Goal: Information Seeking & Learning: Learn about a topic

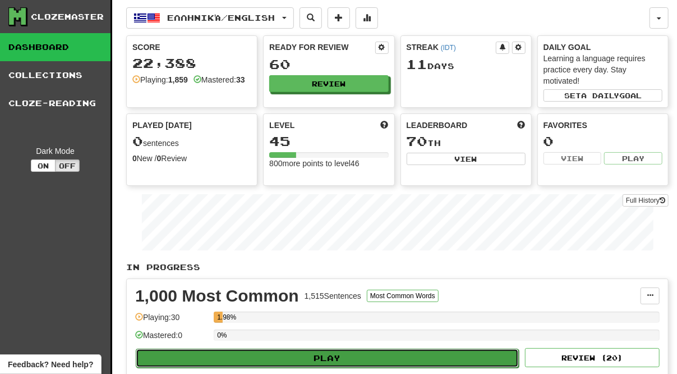
click at [325, 354] on button "Play" at bounding box center [327, 357] width 383 height 19
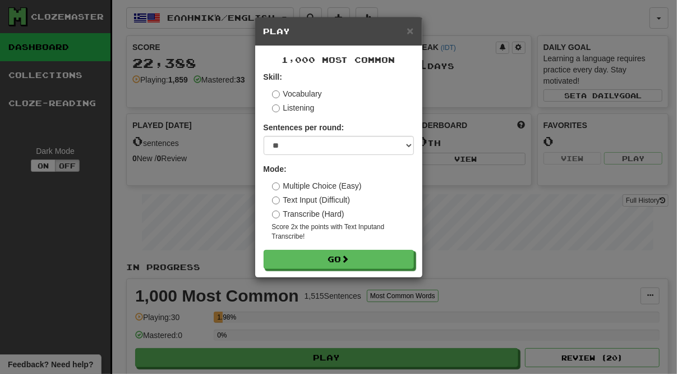
click at [281, 199] on label "Text Input (Difficult)" at bounding box center [311, 199] width 79 height 11
click at [264, 136] on select "* ** ** ** ** ** *** ********" at bounding box center [339, 145] width 150 height 19
select select "**"
click option "**" at bounding box center [0, 0] width 0 height 0
click at [322, 358] on div "× Play 1,000 Most Common Skill: Vocabulary Listening Sentences per round: * ** …" at bounding box center [338, 187] width 677 height 374
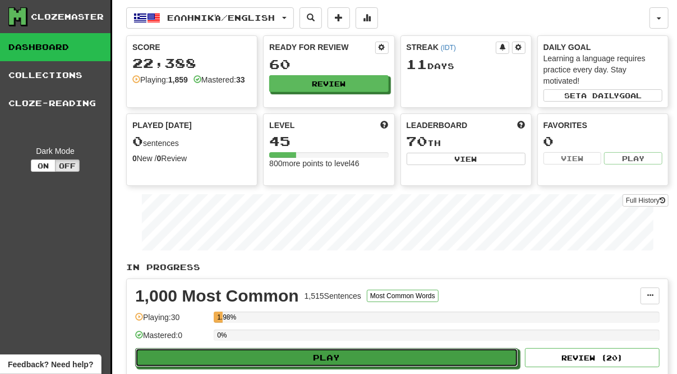
click at [322, 358] on button "Play" at bounding box center [326, 357] width 383 height 19
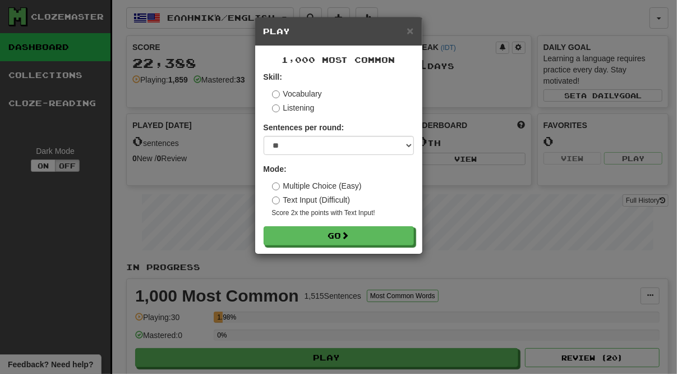
click at [275, 103] on label "Listening" at bounding box center [293, 107] width 43 height 11
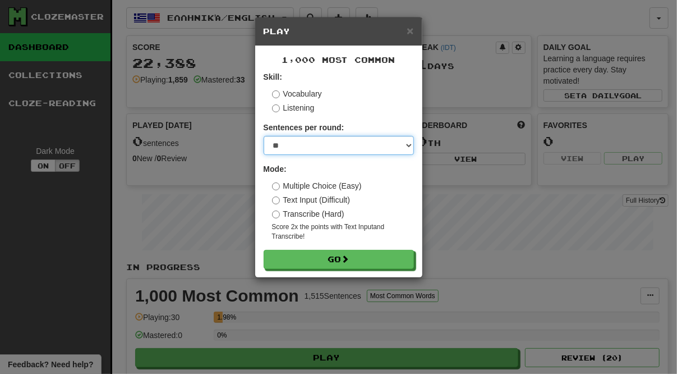
click at [264, 136] on select "* ** ** ** ** ** *** ********" at bounding box center [339, 145] width 150 height 19
select select "**"
click option "**" at bounding box center [0, 0] width 0 height 0
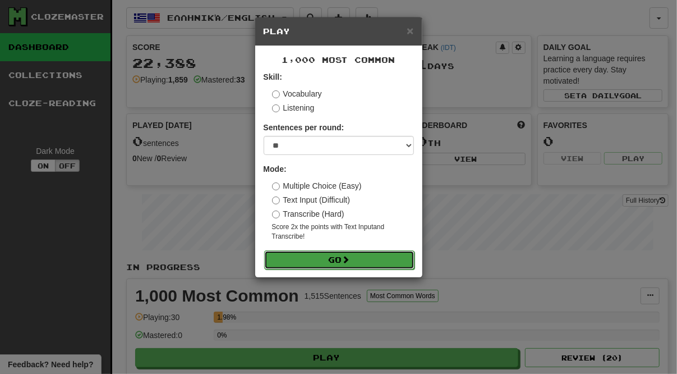
click at [343, 259] on button "Go" at bounding box center [339, 259] width 150 height 19
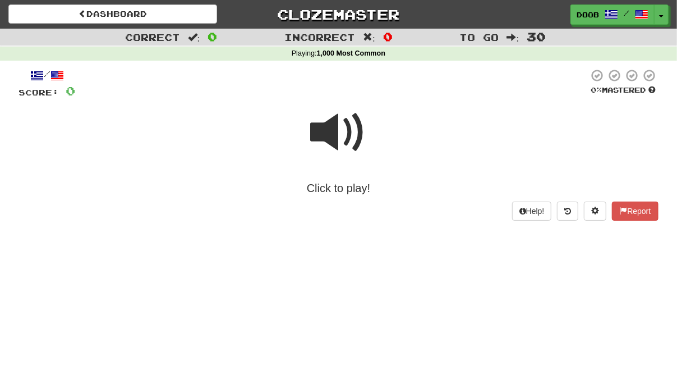
click at [329, 139] on span at bounding box center [339, 132] width 56 height 56
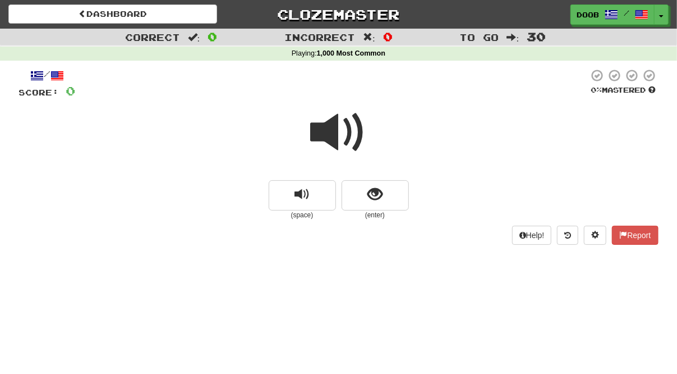
click at [331, 121] on span at bounding box center [339, 132] width 56 height 56
click at [398, 199] on button "show sentence" at bounding box center [375, 195] width 67 height 30
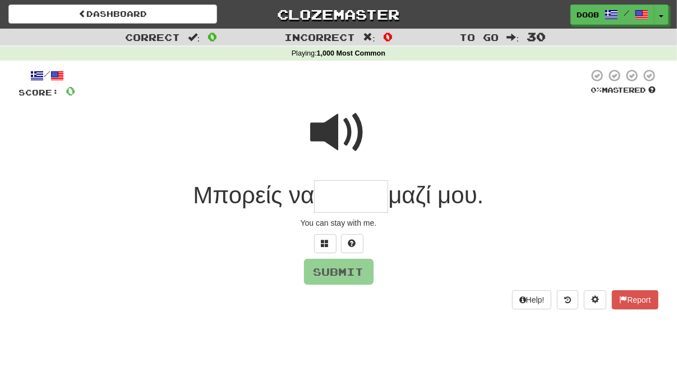
type input "*"
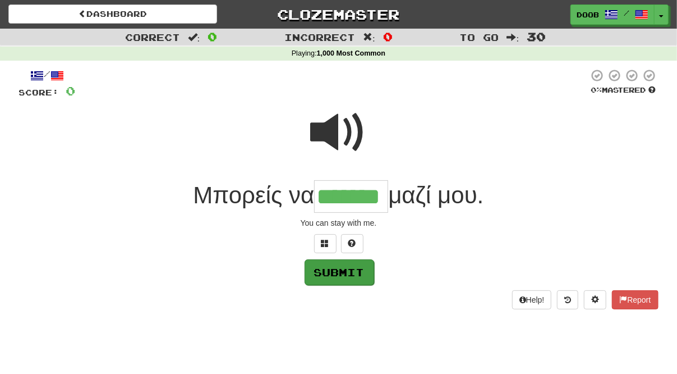
type input "*******"
click at [337, 280] on button "Submit" at bounding box center [340, 272] width 70 height 26
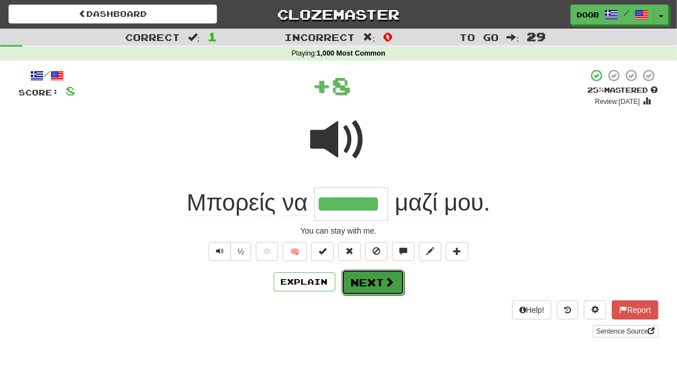
click at [361, 290] on button "Next" at bounding box center [373, 282] width 63 height 26
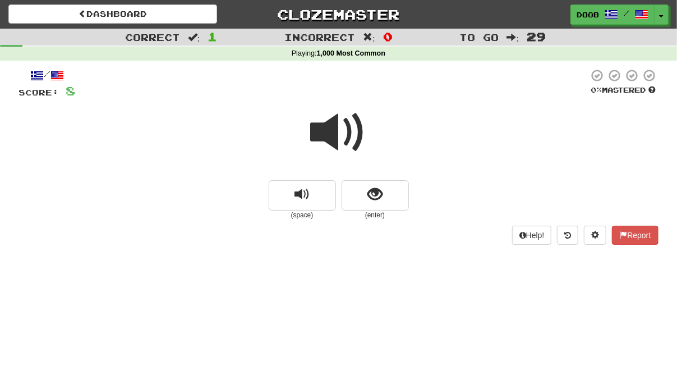
click at [328, 130] on span at bounding box center [339, 132] width 56 height 56
click at [369, 190] on span "show sentence" at bounding box center [374, 194] width 15 height 15
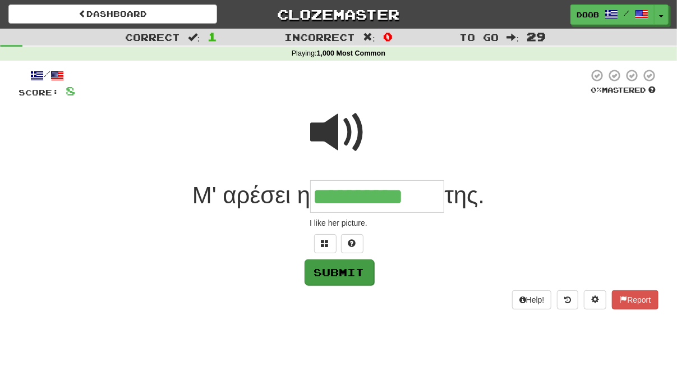
type input "**********"
click at [354, 270] on button "Submit" at bounding box center [340, 272] width 70 height 26
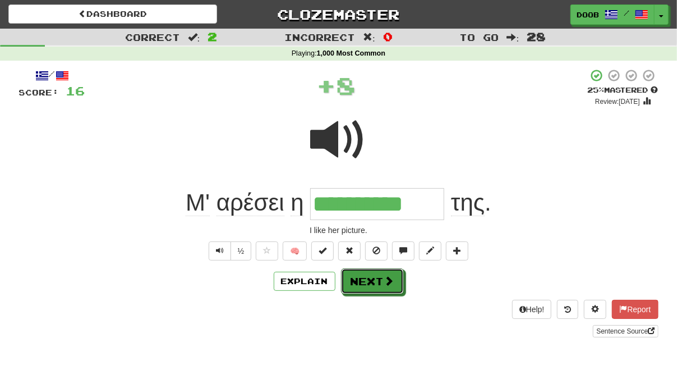
click at [354, 270] on button "Next" at bounding box center [372, 281] width 63 height 26
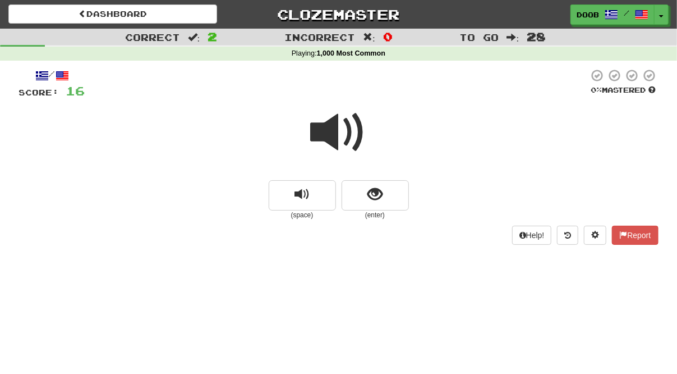
click at [333, 132] on span at bounding box center [339, 132] width 56 height 56
click at [373, 196] on span "show sentence" at bounding box center [374, 194] width 15 height 15
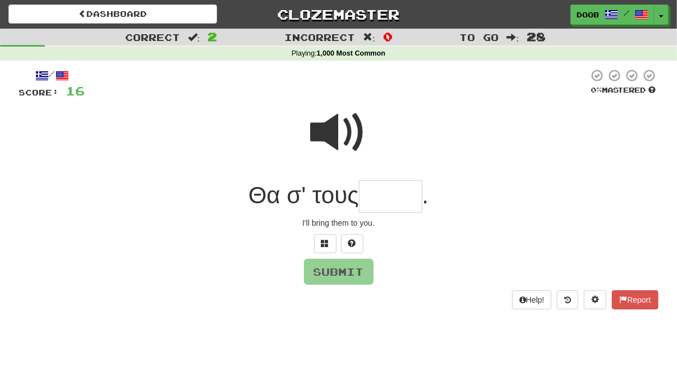
click at [338, 133] on span at bounding box center [339, 132] width 56 height 56
click at [377, 190] on input "text" at bounding box center [390, 196] width 63 height 33
type input "****"
click at [336, 272] on button "Submit" at bounding box center [340, 272] width 70 height 26
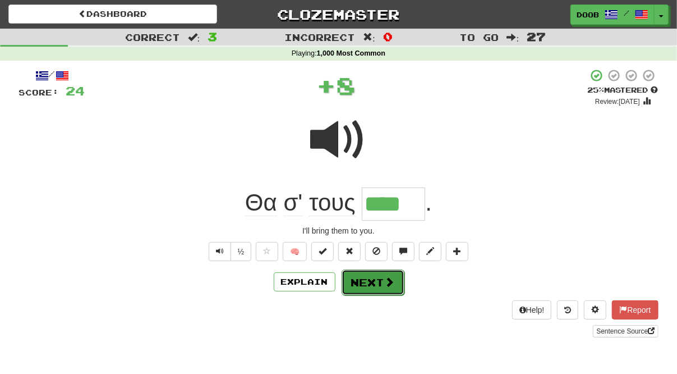
click at [366, 271] on button "Next" at bounding box center [373, 282] width 63 height 26
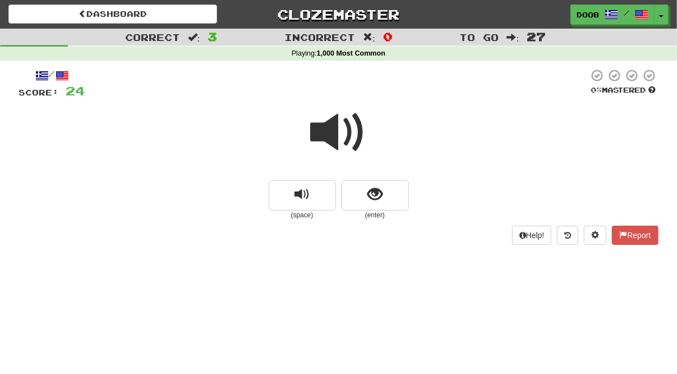
click at [330, 138] on span at bounding box center [339, 132] width 56 height 56
click at [329, 125] on span at bounding box center [339, 132] width 56 height 56
click at [334, 133] on span at bounding box center [339, 132] width 56 height 56
click at [378, 196] on span "show sentence" at bounding box center [374, 194] width 15 height 15
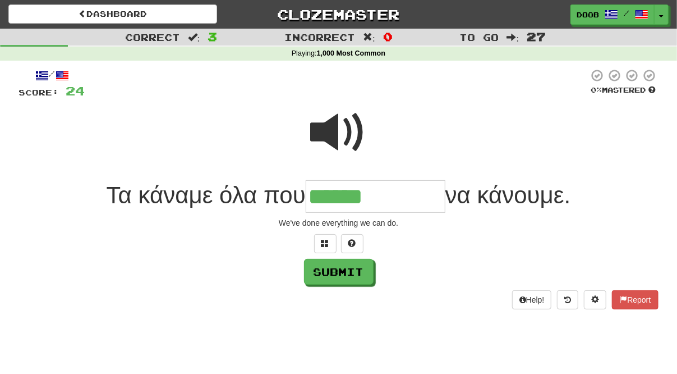
click at [330, 122] on span at bounding box center [339, 132] width 56 height 56
click at [396, 196] on input "******" at bounding box center [376, 196] width 140 height 33
type input "**********"
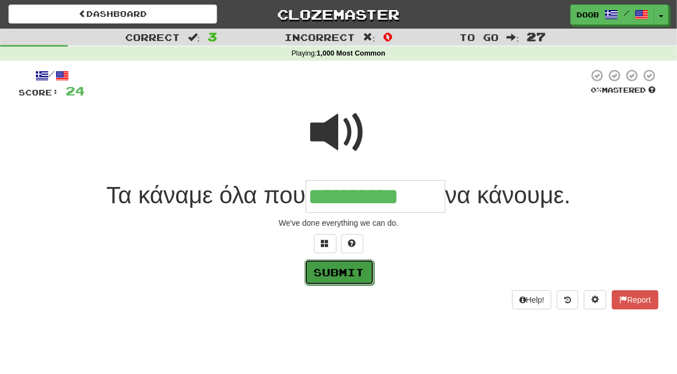
click at [353, 272] on button "Submit" at bounding box center [340, 272] width 70 height 26
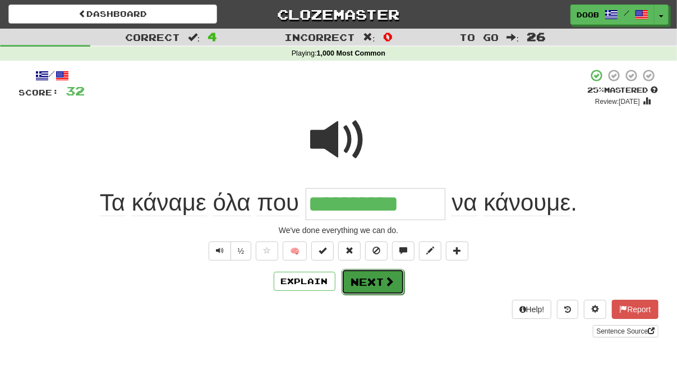
click at [385, 282] on span at bounding box center [390, 281] width 10 height 10
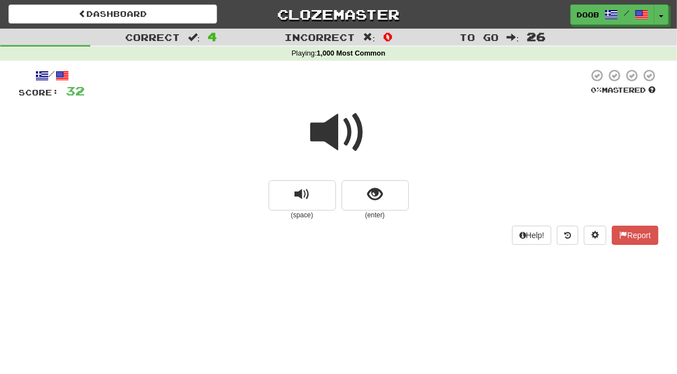
click at [323, 128] on span at bounding box center [339, 132] width 56 height 56
click at [375, 187] on span "show sentence" at bounding box center [374, 194] width 15 height 15
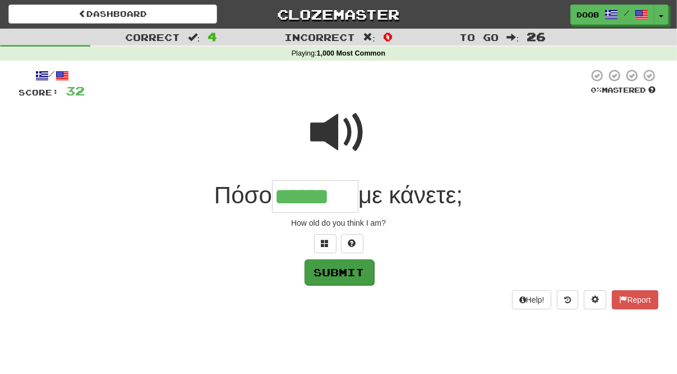
type input "******"
click at [339, 278] on button "Submit" at bounding box center [340, 272] width 70 height 26
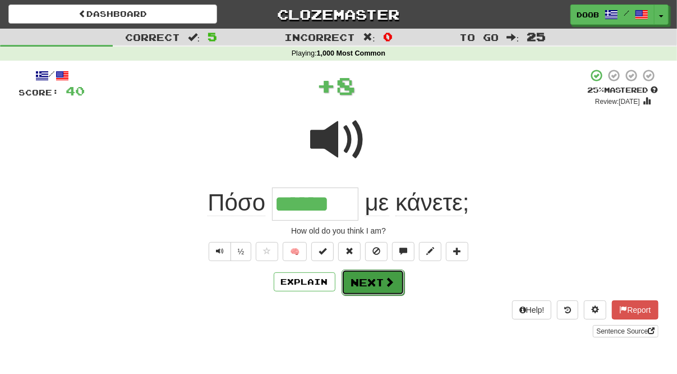
click at [364, 285] on button "Next" at bounding box center [373, 282] width 63 height 26
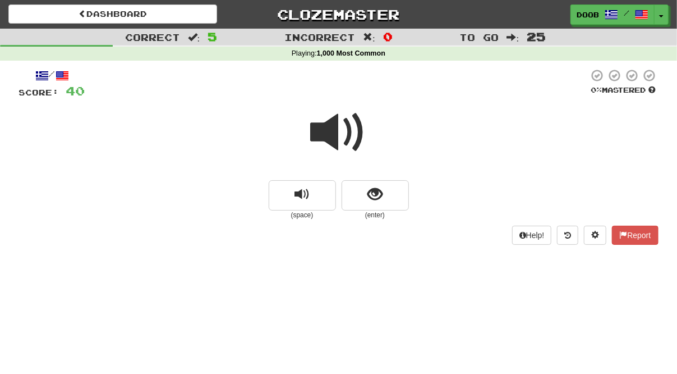
click at [329, 136] on span at bounding box center [339, 132] width 56 height 56
click at [319, 129] on span at bounding box center [339, 132] width 56 height 56
click at [362, 194] on button "show sentence" at bounding box center [375, 195] width 67 height 30
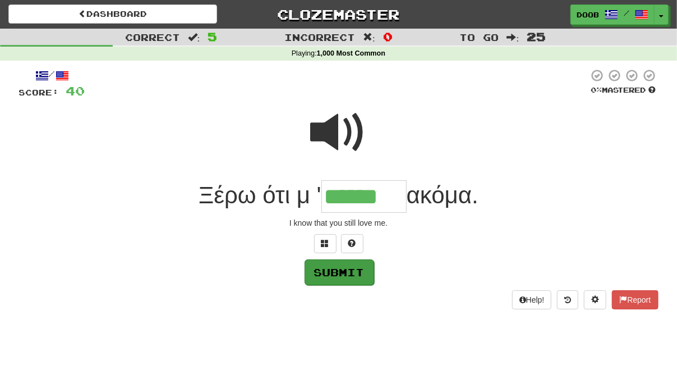
type input "******"
click at [330, 269] on button "Submit" at bounding box center [340, 272] width 70 height 26
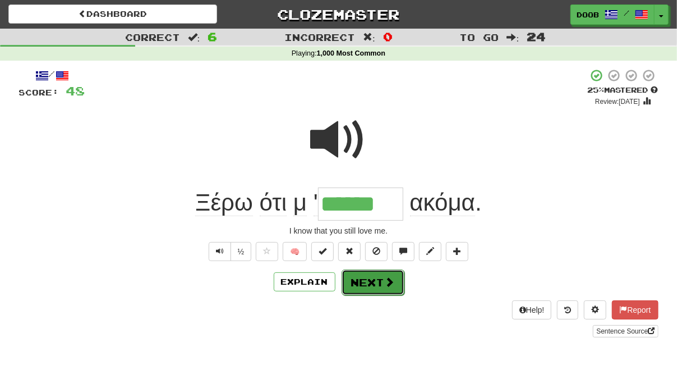
click at [350, 275] on button "Next" at bounding box center [373, 282] width 63 height 26
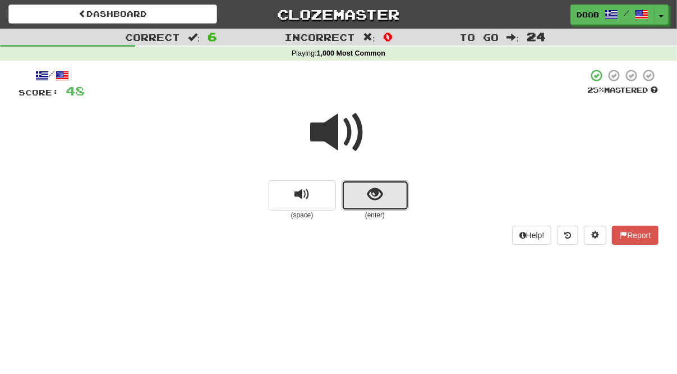
click at [385, 201] on button "show sentence" at bounding box center [375, 195] width 67 height 30
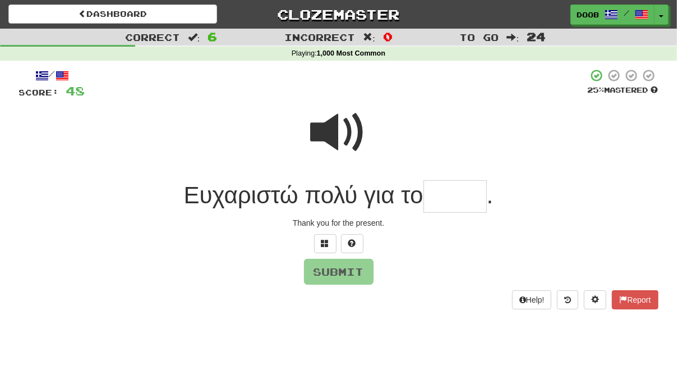
type input "*"
type input "****"
click at [328, 269] on button "Submit" at bounding box center [340, 272] width 70 height 26
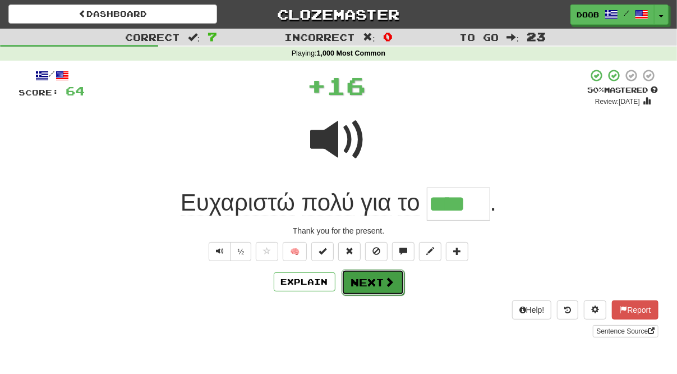
click at [367, 275] on button "Next" at bounding box center [373, 282] width 63 height 26
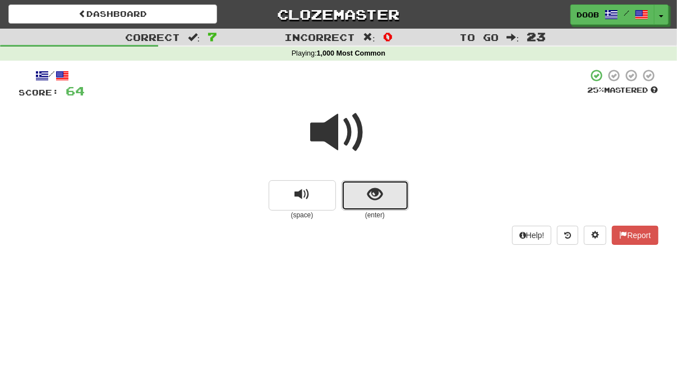
click at [378, 189] on span "show sentence" at bounding box center [374, 194] width 15 height 15
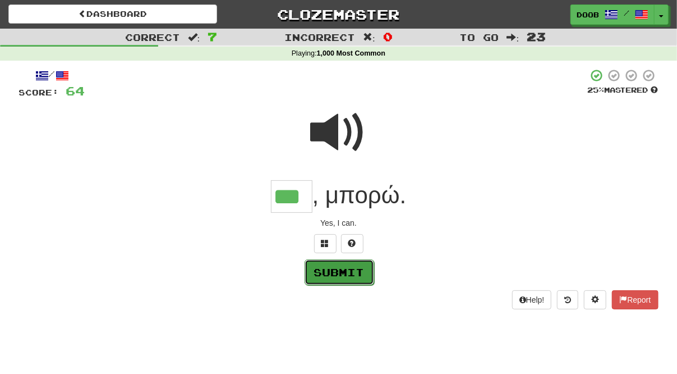
click at [354, 271] on button "Submit" at bounding box center [340, 272] width 70 height 26
type input "***"
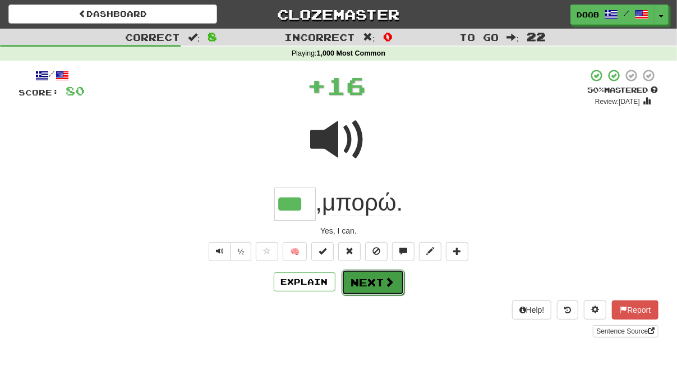
click at [366, 282] on button "Next" at bounding box center [373, 282] width 63 height 26
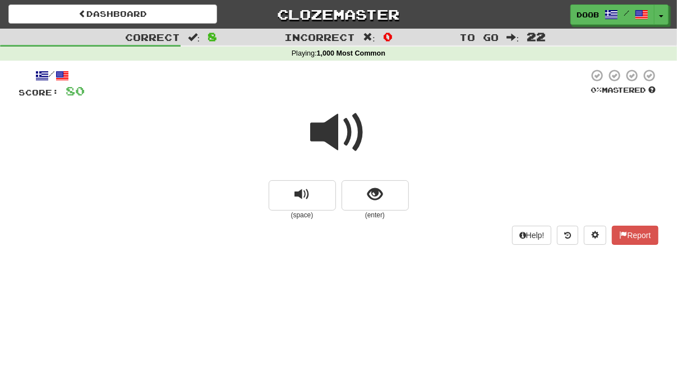
click at [329, 132] on span at bounding box center [339, 132] width 56 height 56
click at [374, 197] on span "show sentence" at bounding box center [374, 194] width 15 height 15
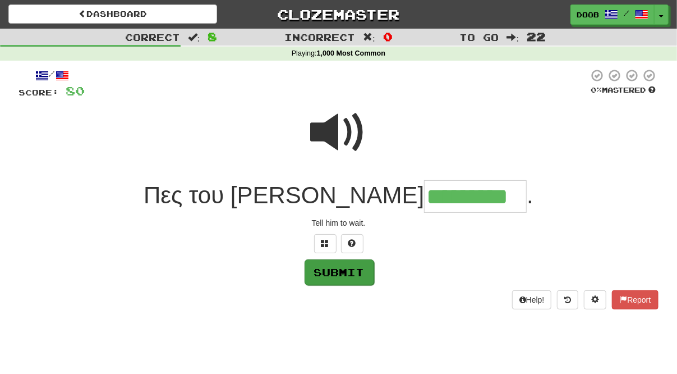
type input "*********"
click at [335, 265] on button "Submit" at bounding box center [340, 272] width 70 height 26
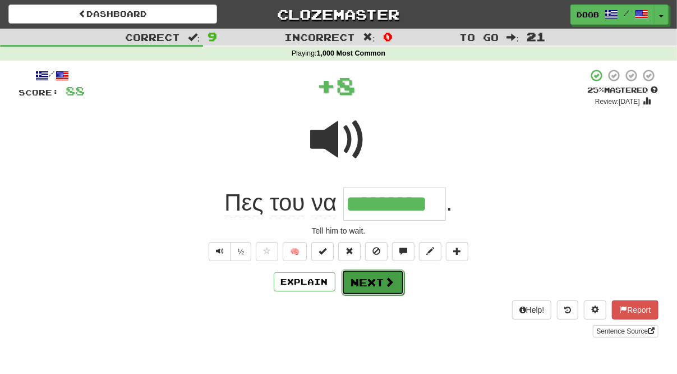
click at [358, 283] on button "Next" at bounding box center [373, 282] width 63 height 26
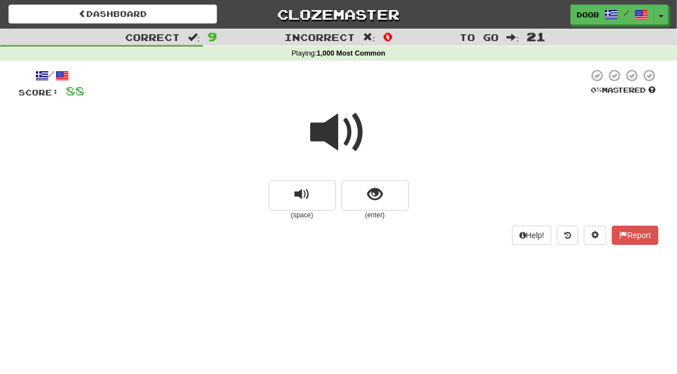
click at [334, 133] on span at bounding box center [339, 132] width 56 height 56
click at [376, 195] on span "show sentence" at bounding box center [374, 194] width 15 height 15
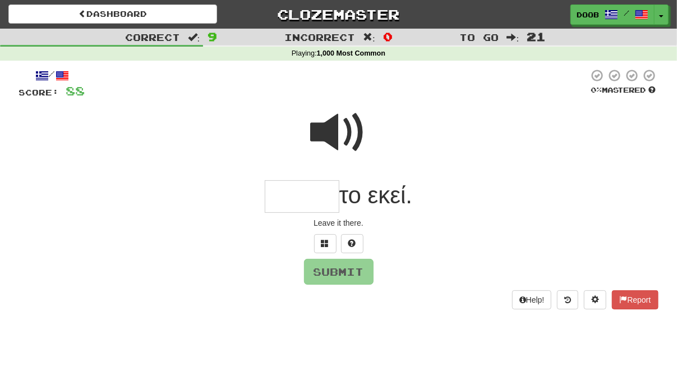
type input "*"
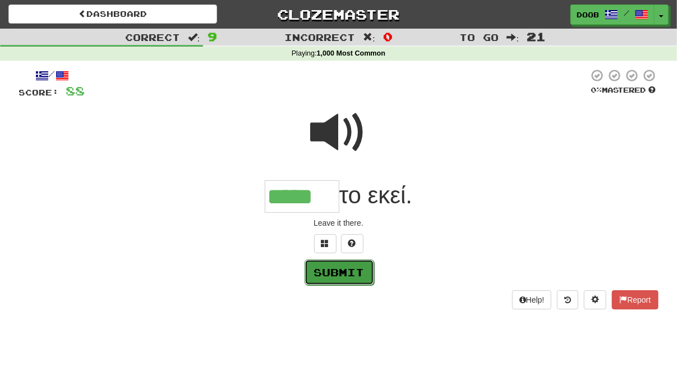
click at [357, 275] on button "Submit" at bounding box center [340, 272] width 70 height 26
type input "*****"
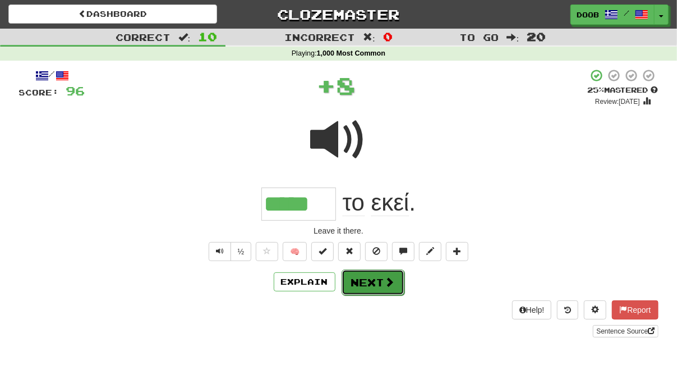
click at [361, 277] on button "Next" at bounding box center [373, 282] width 63 height 26
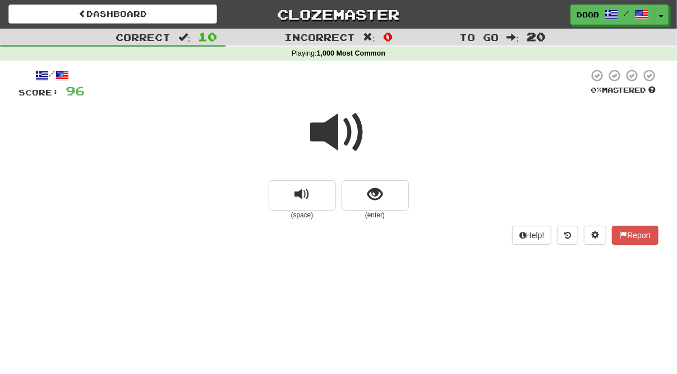
click at [325, 127] on span at bounding box center [339, 132] width 56 height 56
click at [324, 131] on span at bounding box center [339, 132] width 56 height 56
click at [379, 196] on span "show sentence" at bounding box center [374, 194] width 15 height 15
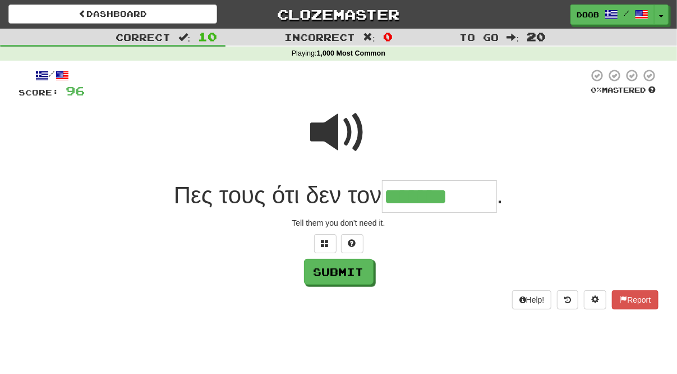
click at [329, 123] on span at bounding box center [339, 132] width 56 height 56
click at [467, 199] on input "*******" at bounding box center [439, 196] width 115 height 33
type input "**********"
click at [354, 266] on button "Submit" at bounding box center [340, 272] width 70 height 26
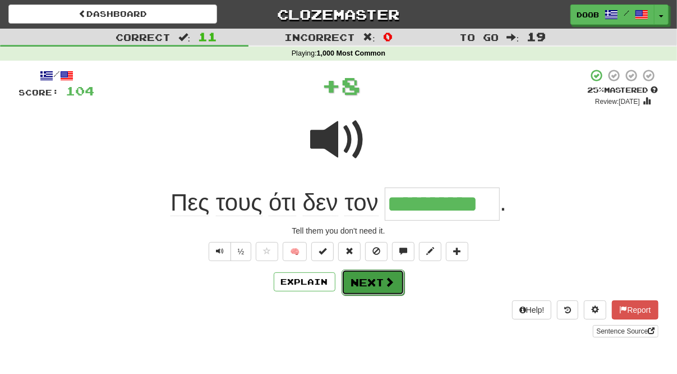
click at [366, 287] on button "Next" at bounding box center [373, 282] width 63 height 26
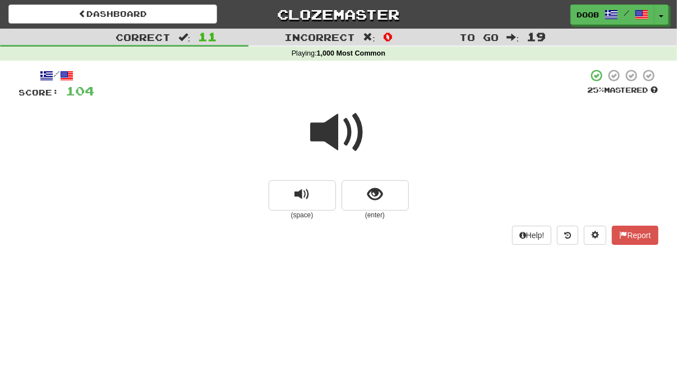
click at [327, 127] on span at bounding box center [339, 132] width 56 height 56
click at [323, 130] on span at bounding box center [339, 132] width 56 height 56
click at [386, 192] on button "show sentence" at bounding box center [375, 195] width 67 height 30
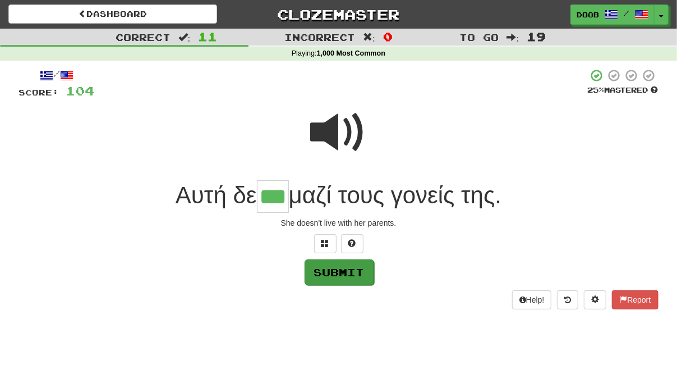
type input "***"
click at [356, 277] on button "Submit" at bounding box center [340, 272] width 70 height 26
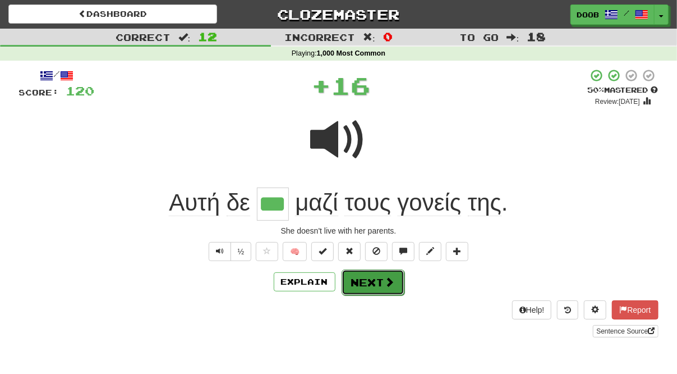
click at [370, 275] on button "Next" at bounding box center [373, 282] width 63 height 26
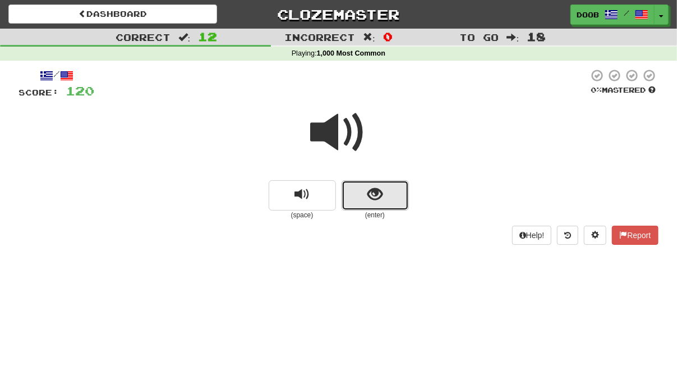
click at [375, 200] on span "show sentence" at bounding box center [374, 194] width 15 height 15
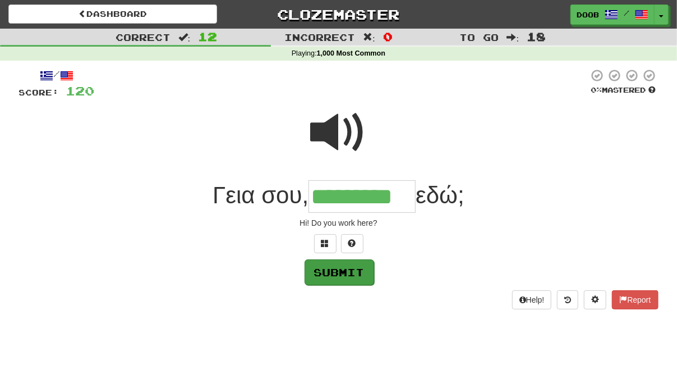
type input "*********"
click at [350, 272] on button "Submit" at bounding box center [340, 272] width 70 height 26
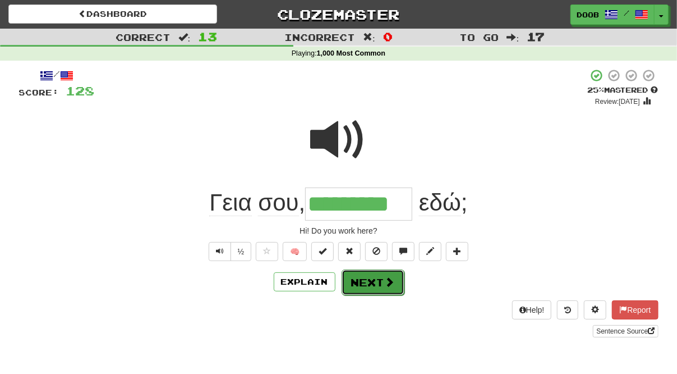
click at [369, 277] on button "Next" at bounding box center [373, 282] width 63 height 26
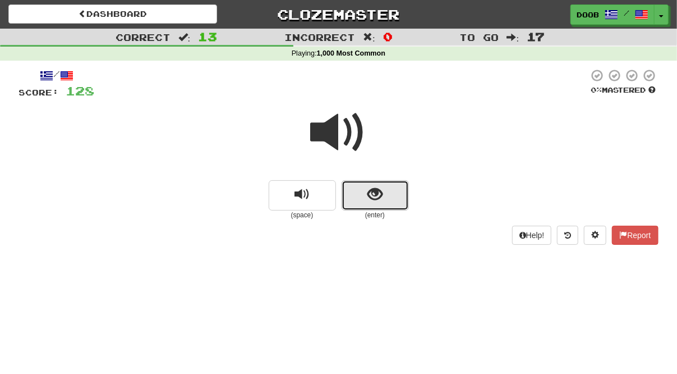
click at [372, 195] on span "show sentence" at bounding box center [374, 194] width 15 height 15
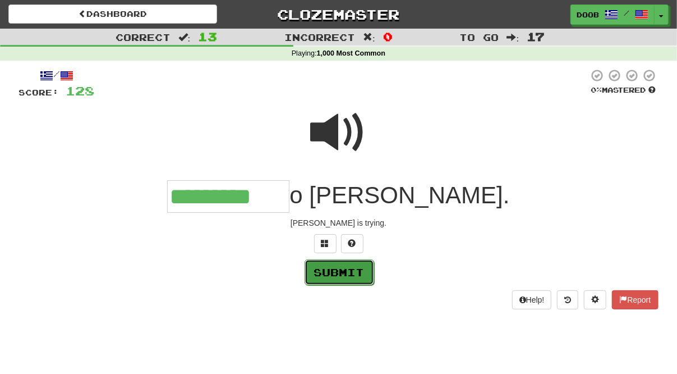
click at [341, 268] on button "Submit" at bounding box center [340, 272] width 70 height 26
type input "*********"
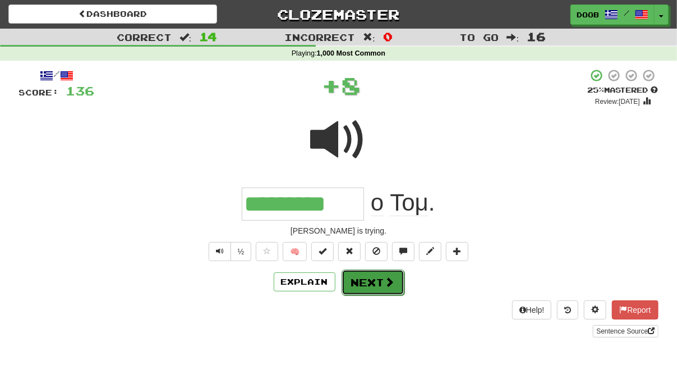
click at [354, 279] on button "Next" at bounding box center [373, 282] width 63 height 26
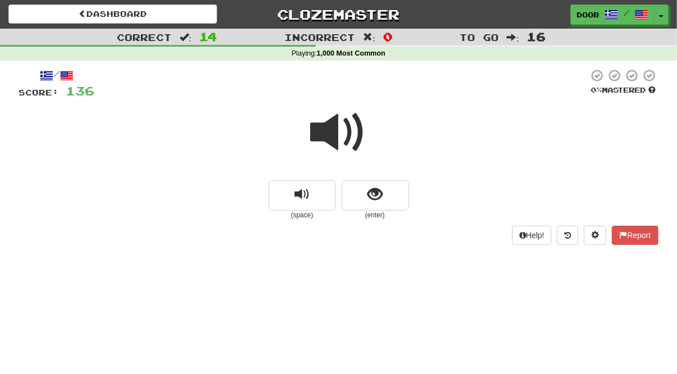
click at [326, 128] on span at bounding box center [339, 132] width 56 height 56
click at [384, 200] on button "show sentence" at bounding box center [375, 195] width 67 height 30
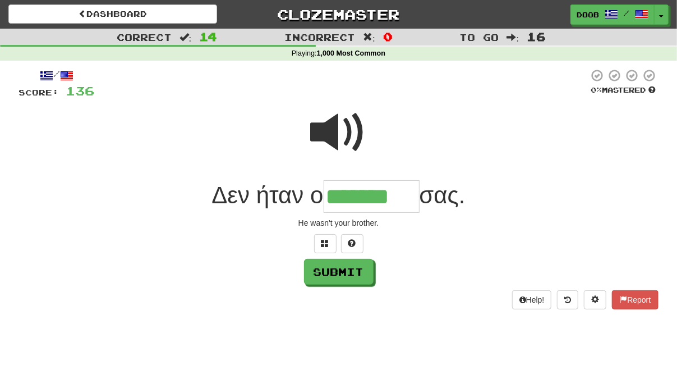
type input "*******"
click at [354, 287] on div "/ Score: 136 0 % Mastered Δεν ήταν ο ******* σας. He wasn't your brother. Submi…" at bounding box center [338, 188] width 639 height 241
click at [356, 277] on button "Submit" at bounding box center [340, 272] width 70 height 26
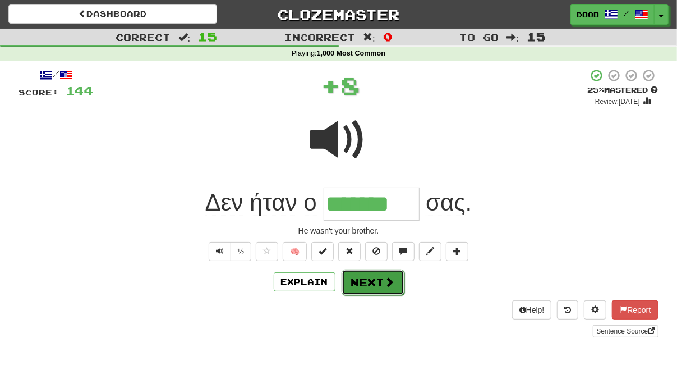
click at [364, 284] on button "Next" at bounding box center [373, 282] width 63 height 26
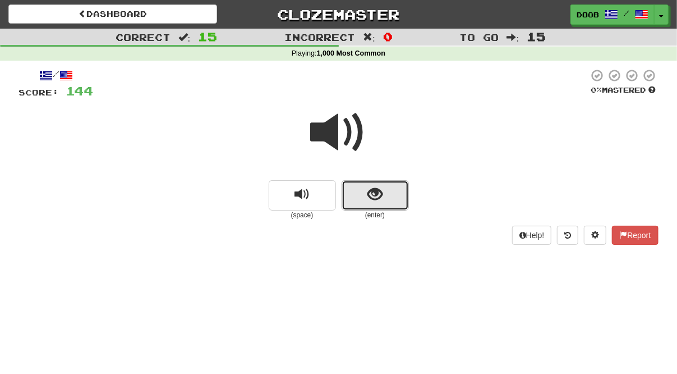
click at [367, 198] on button "show sentence" at bounding box center [375, 195] width 67 height 30
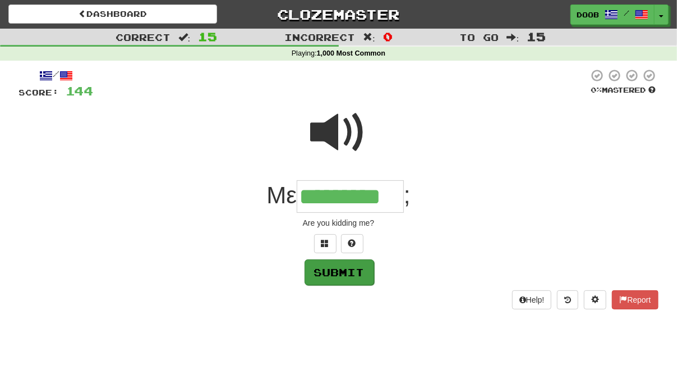
type input "*********"
click at [331, 266] on button "Submit" at bounding box center [340, 272] width 70 height 26
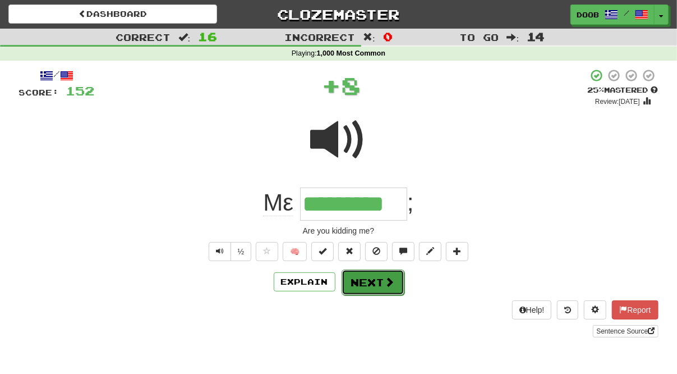
click at [353, 284] on button "Next" at bounding box center [373, 282] width 63 height 26
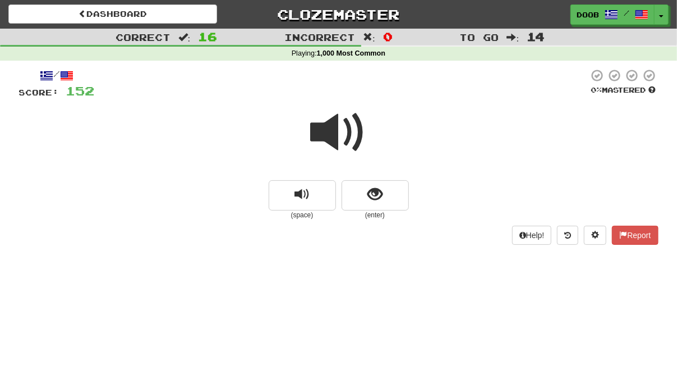
click at [330, 128] on span at bounding box center [339, 132] width 56 height 56
click at [386, 197] on button "show sentence" at bounding box center [375, 195] width 67 height 30
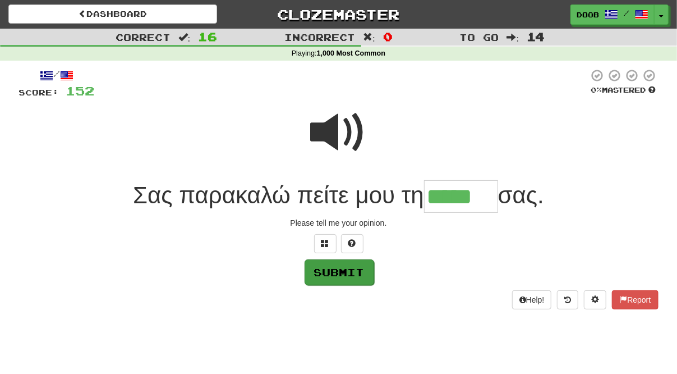
type input "*****"
click at [338, 272] on button "Submit" at bounding box center [340, 272] width 70 height 26
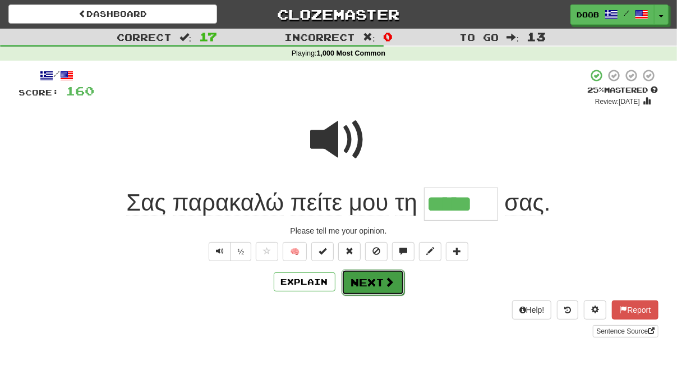
click at [368, 274] on button "Next" at bounding box center [373, 282] width 63 height 26
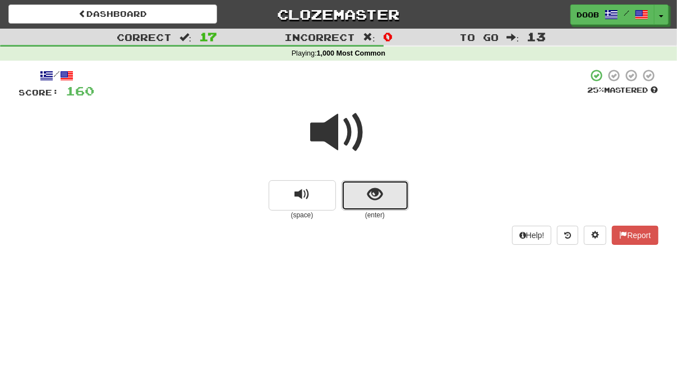
click at [381, 202] on span "show sentence" at bounding box center [374, 194] width 15 height 15
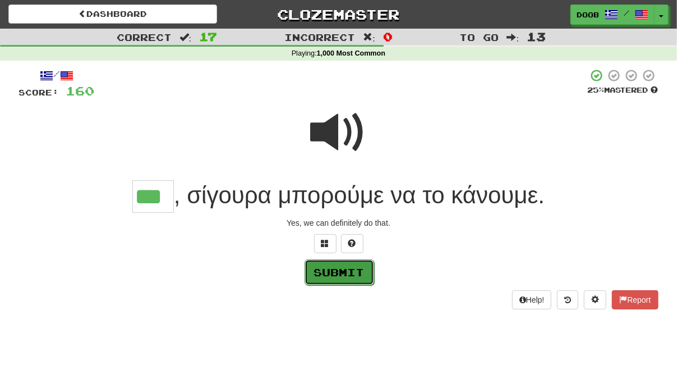
click at [347, 260] on button "Submit" at bounding box center [340, 272] width 70 height 26
type input "***"
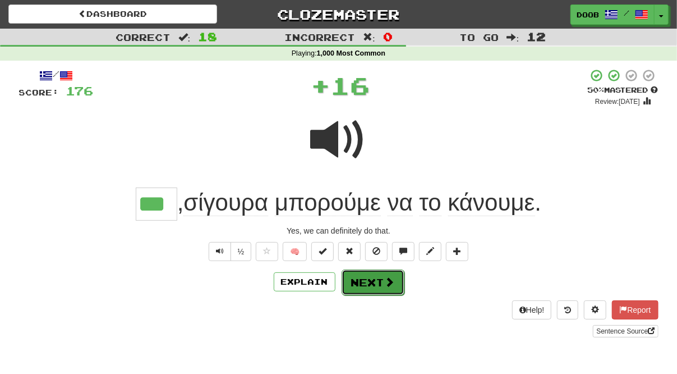
click at [372, 279] on button "Next" at bounding box center [373, 282] width 63 height 26
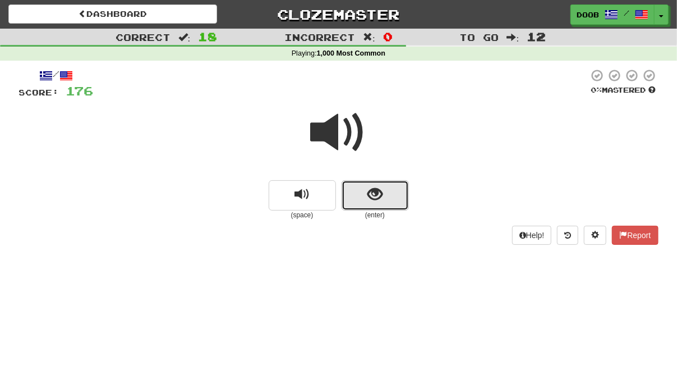
click at [374, 195] on span "show sentence" at bounding box center [374, 194] width 15 height 15
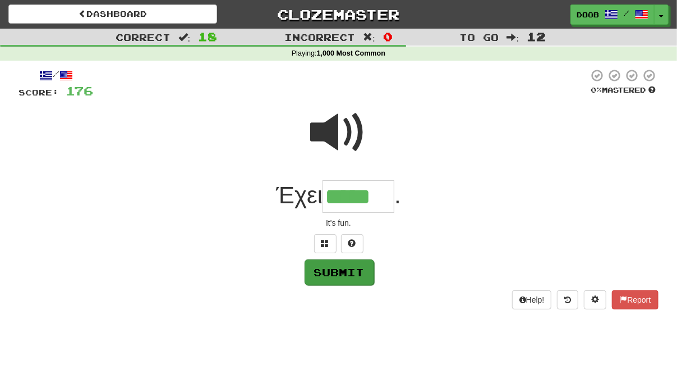
type input "*****"
click at [334, 270] on button "Submit" at bounding box center [340, 272] width 70 height 26
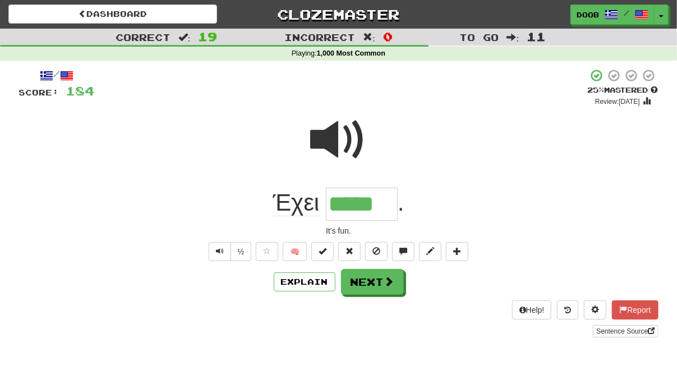
drag, startPoint x: 331, startPoint y: 206, endPoint x: 390, endPoint y: 202, distance: 58.4
click at [390, 202] on input "*****" at bounding box center [362, 203] width 72 height 33
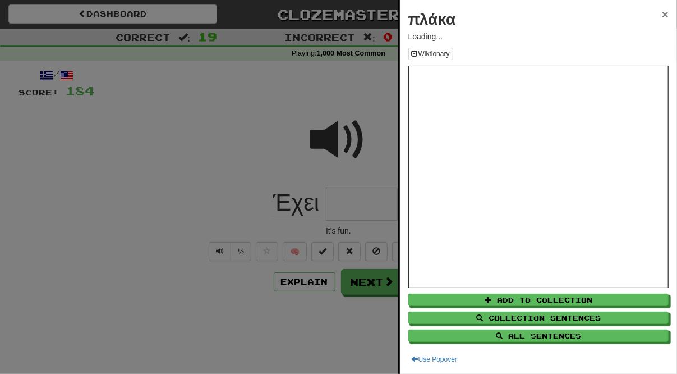
click at [664, 11] on span "×" at bounding box center [665, 14] width 7 height 13
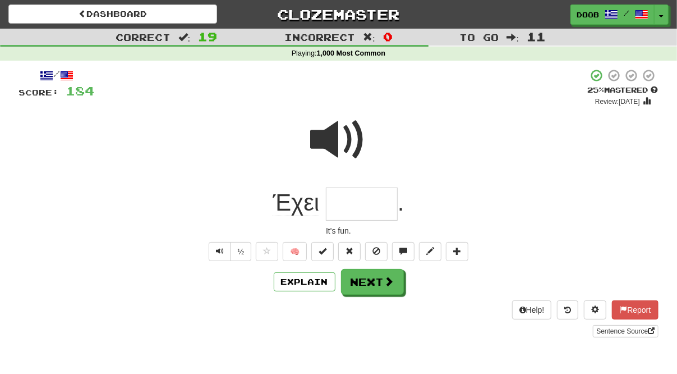
click at [348, 204] on input "text" at bounding box center [362, 203] width 72 height 33
type input "*****"
click at [358, 280] on button "Next" at bounding box center [373, 282] width 63 height 26
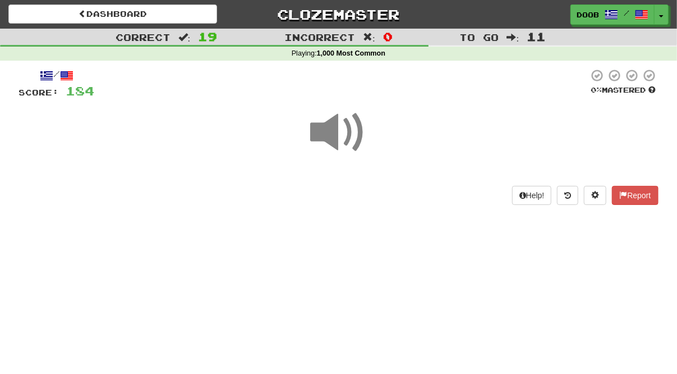
click at [323, 125] on span at bounding box center [339, 132] width 56 height 56
click at [328, 131] on span at bounding box center [339, 132] width 56 height 56
click at [528, 89] on div at bounding box center [342, 83] width 494 height 31
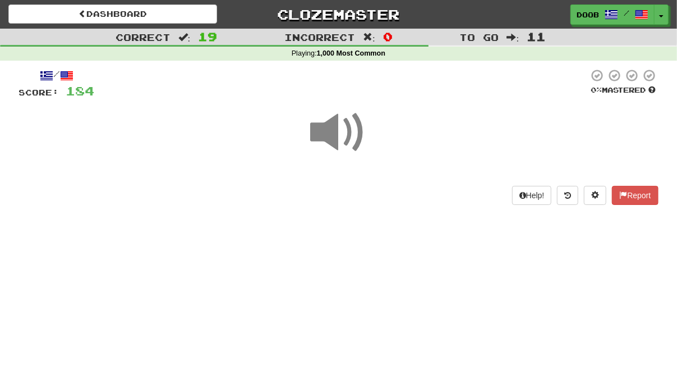
click at [328, 133] on span at bounding box center [339, 132] width 56 height 56
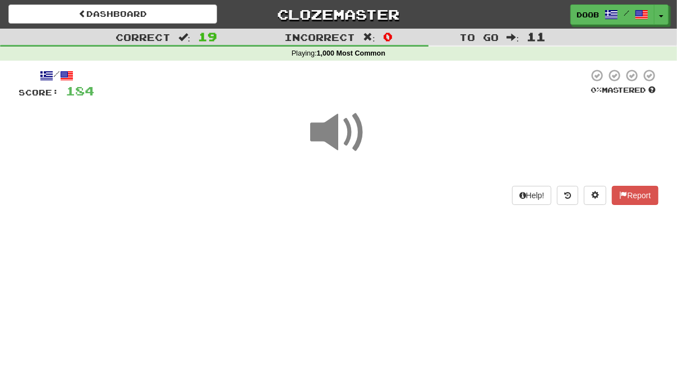
click at [320, 131] on span at bounding box center [339, 132] width 56 height 56
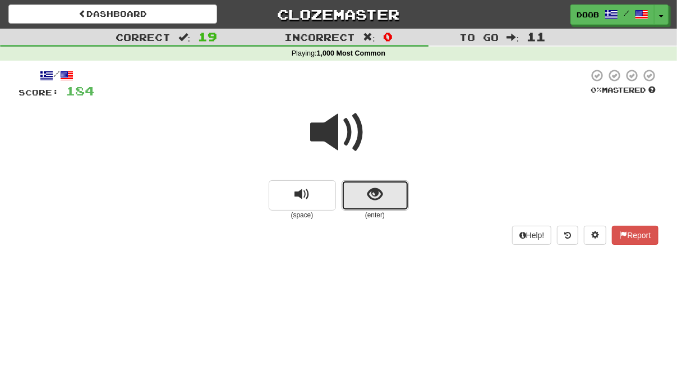
click at [383, 193] on button "show sentence" at bounding box center [375, 195] width 67 height 30
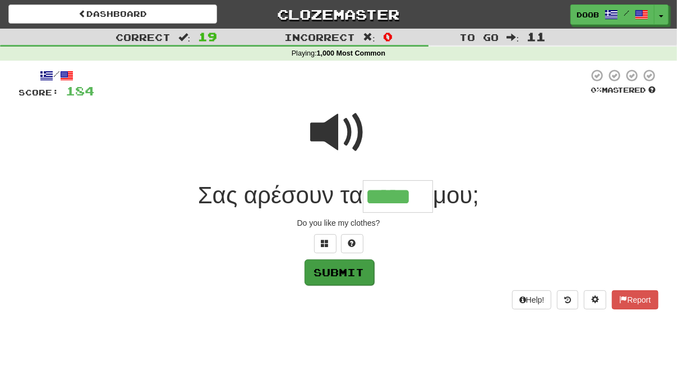
type input "*****"
click at [355, 271] on button "Submit" at bounding box center [340, 272] width 70 height 26
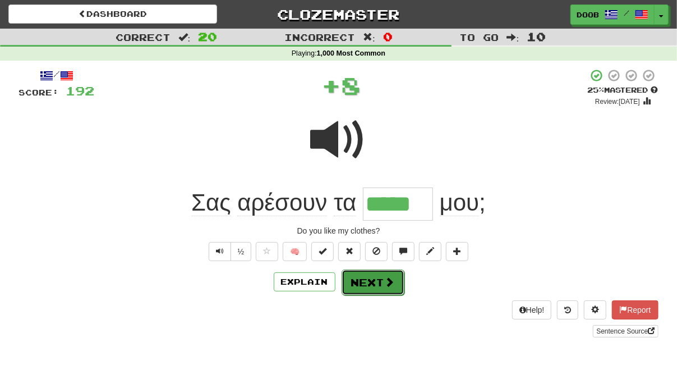
click at [376, 283] on button "Next" at bounding box center [373, 282] width 63 height 26
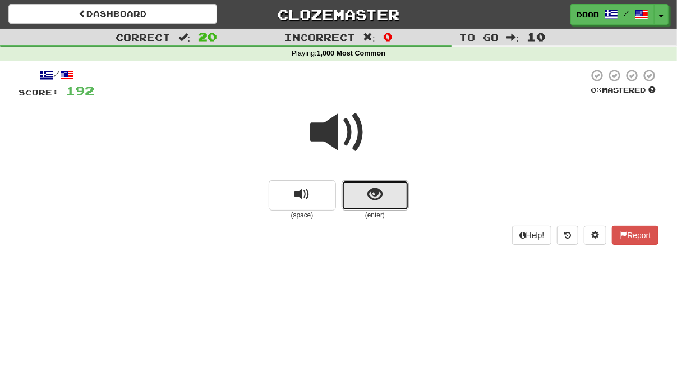
click at [377, 192] on span "show sentence" at bounding box center [374, 194] width 15 height 15
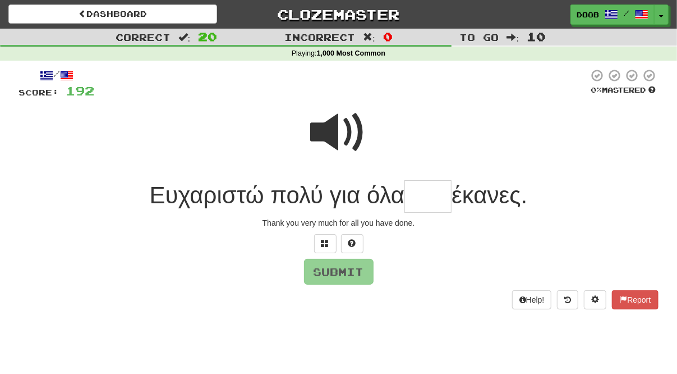
type input "*"
click at [326, 132] on span at bounding box center [339, 132] width 56 height 56
click at [409, 205] on input "text" at bounding box center [427, 196] width 47 height 33
type input "*"
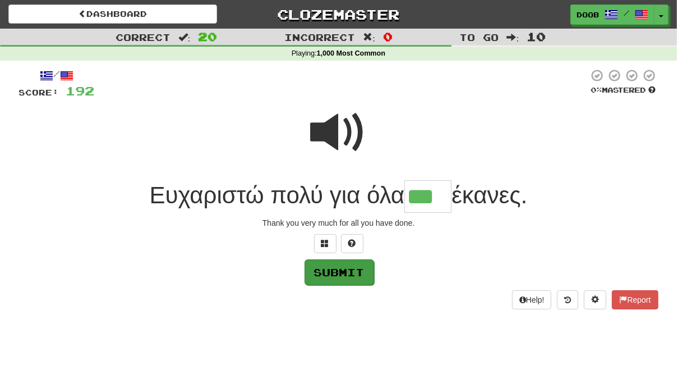
type input "***"
click at [353, 273] on button "Submit" at bounding box center [340, 272] width 70 height 26
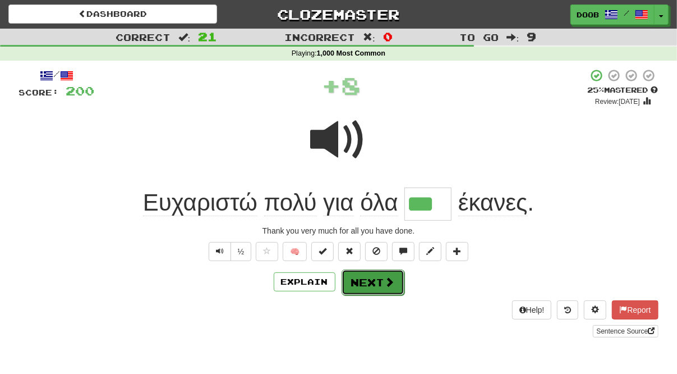
click at [362, 279] on button "Next" at bounding box center [373, 282] width 63 height 26
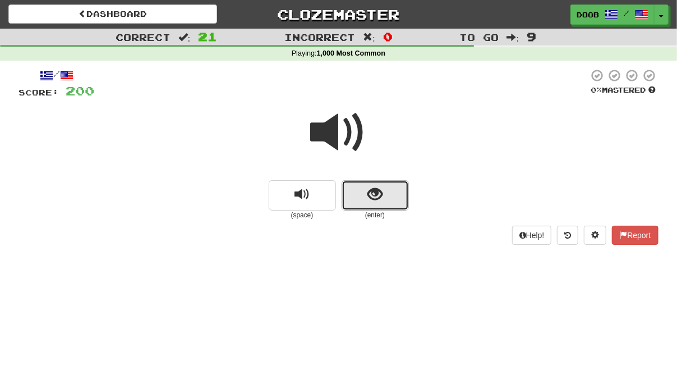
click at [385, 199] on button "show sentence" at bounding box center [375, 195] width 67 height 30
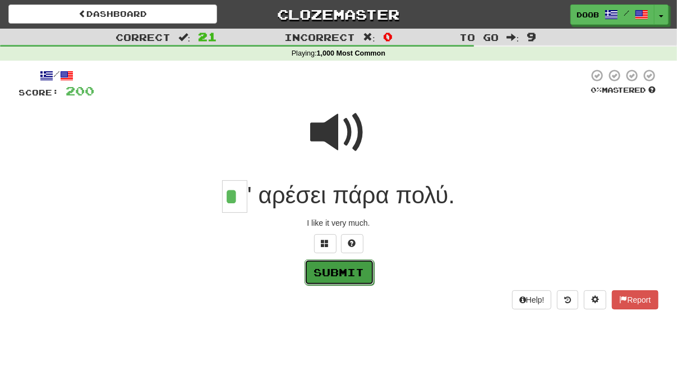
click at [352, 266] on button "Submit" at bounding box center [340, 272] width 70 height 26
type input "*"
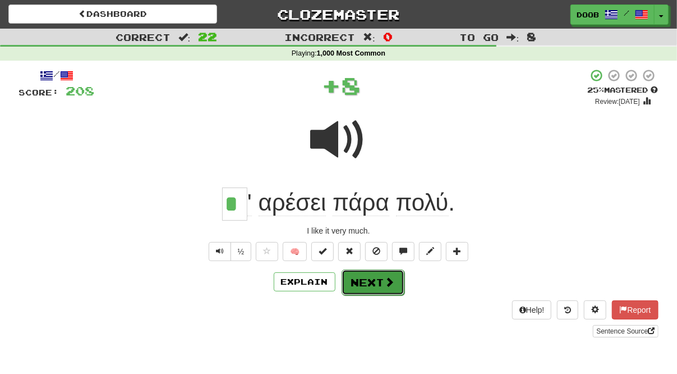
click at [374, 280] on button "Next" at bounding box center [373, 282] width 63 height 26
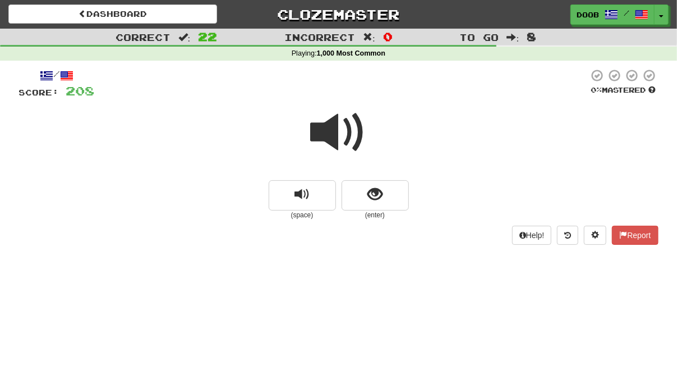
click at [328, 130] on span at bounding box center [339, 132] width 56 height 56
click at [372, 194] on span "show sentence" at bounding box center [374, 194] width 15 height 15
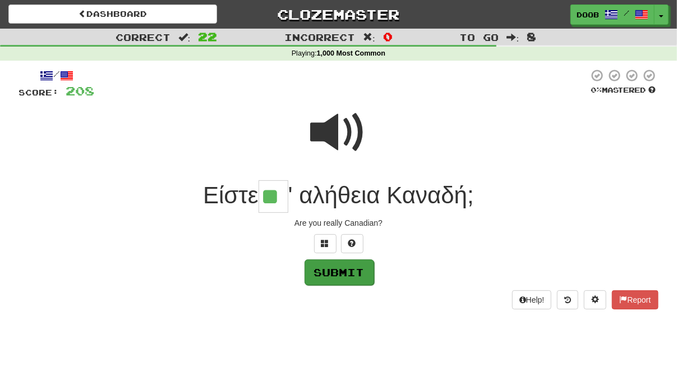
type input "**"
click at [344, 266] on button "Submit" at bounding box center [340, 272] width 70 height 26
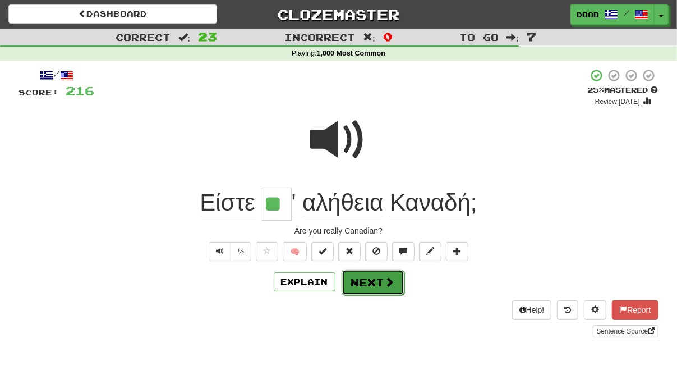
click at [367, 284] on button "Next" at bounding box center [373, 282] width 63 height 26
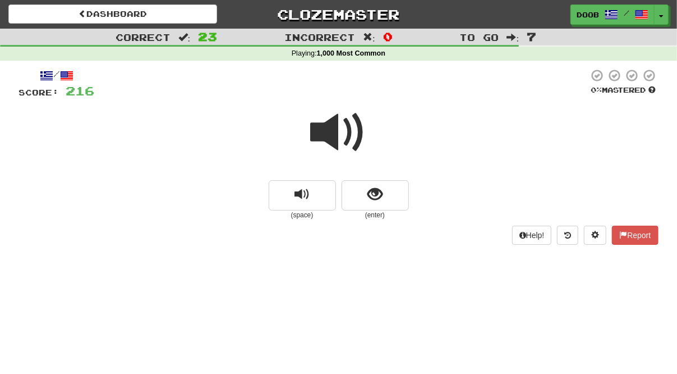
click at [329, 132] on span at bounding box center [339, 132] width 56 height 56
click at [376, 196] on span "show sentence" at bounding box center [374, 194] width 15 height 15
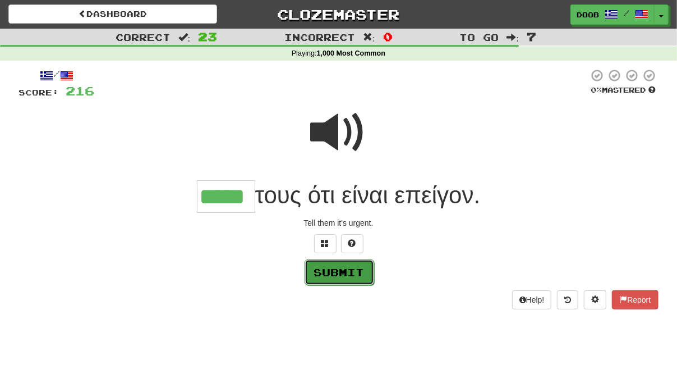
click at [351, 278] on button "Submit" at bounding box center [340, 272] width 70 height 26
type input "*****"
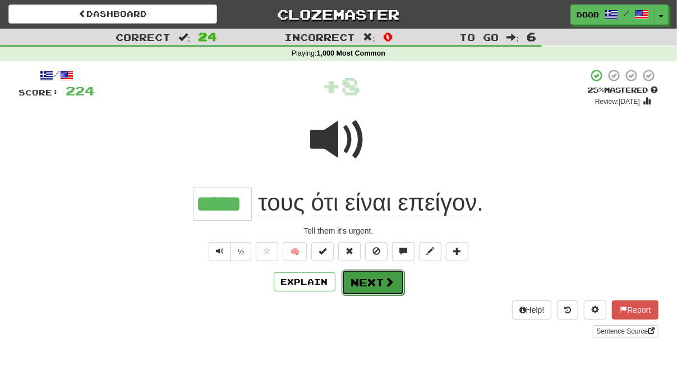
click at [363, 280] on button "Next" at bounding box center [373, 282] width 63 height 26
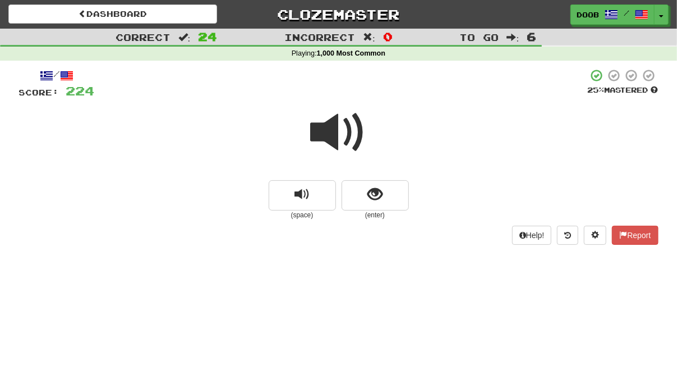
click at [323, 130] on span at bounding box center [339, 132] width 56 height 56
click at [381, 197] on span "show sentence" at bounding box center [374, 194] width 15 height 15
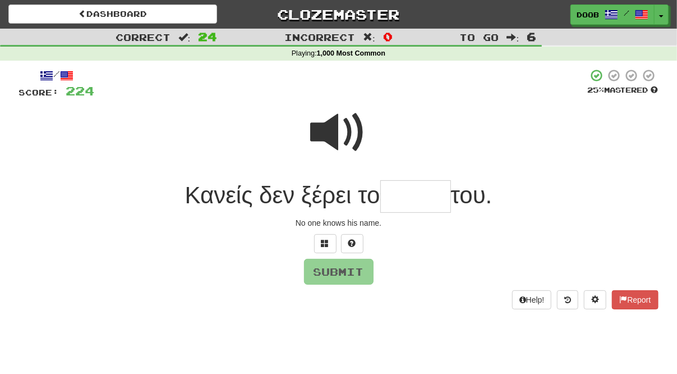
type input "*"
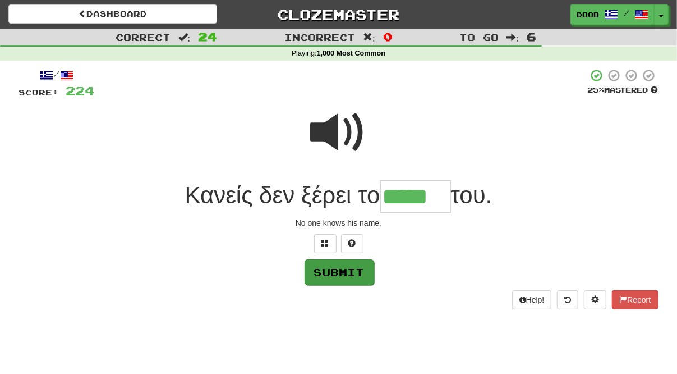
type input "*****"
click at [344, 275] on button "Submit" at bounding box center [340, 272] width 70 height 26
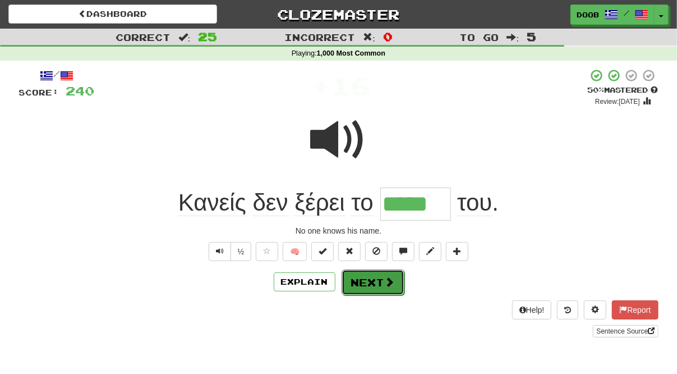
click at [361, 291] on button "Next" at bounding box center [373, 282] width 63 height 26
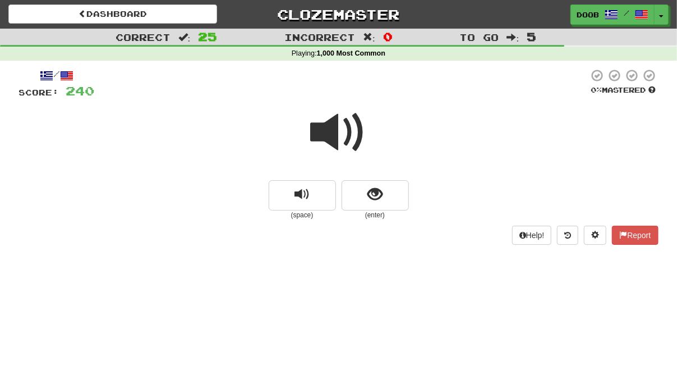
click at [329, 133] on span at bounding box center [339, 132] width 56 height 56
click at [380, 196] on span "show sentence" at bounding box center [374, 194] width 15 height 15
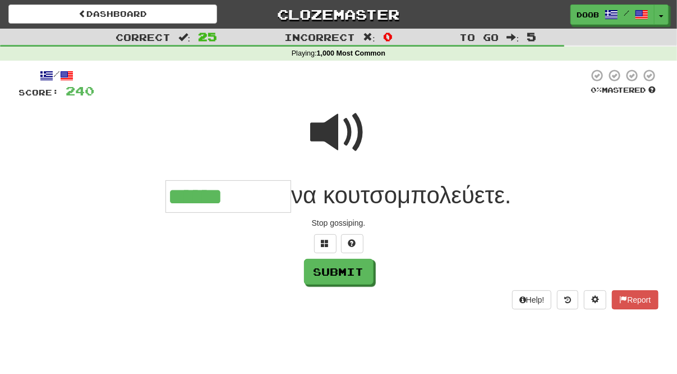
click at [334, 131] on span at bounding box center [339, 132] width 56 height 56
click at [241, 199] on input "******" at bounding box center [228, 196] width 126 height 33
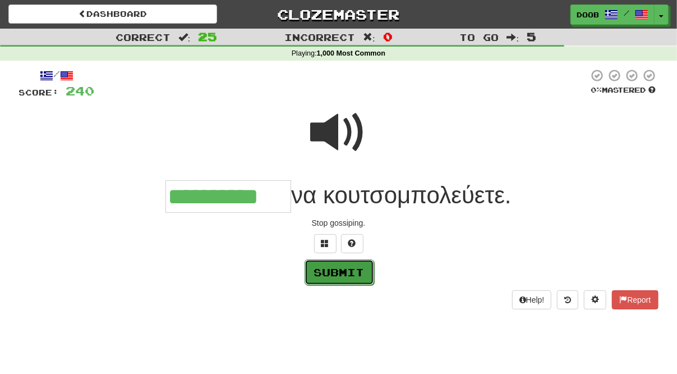
click at [335, 268] on button "Submit" at bounding box center [340, 272] width 70 height 26
type input "**********"
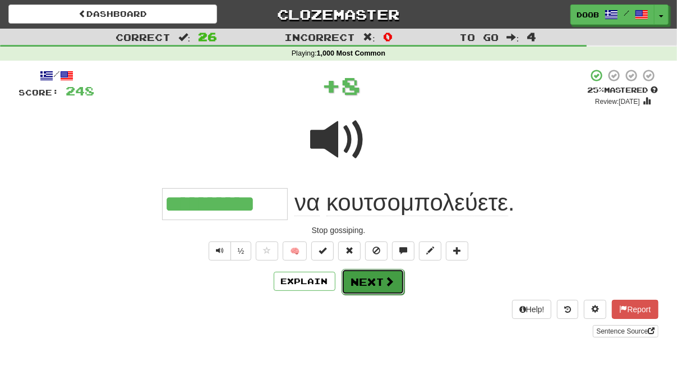
click at [372, 284] on button "Next" at bounding box center [373, 282] width 63 height 26
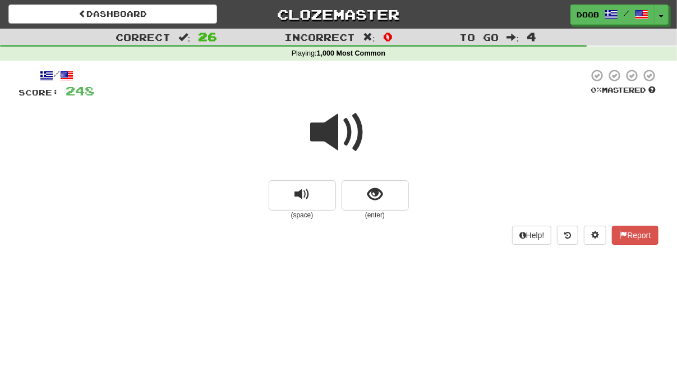
click at [330, 135] on span at bounding box center [339, 132] width 56 height 56
click at [383, 194] on button "show sentence" at bounding box center [375, 195] width 67 height 30
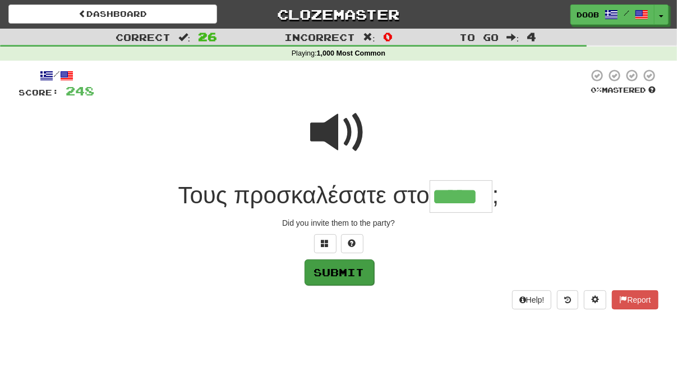
type input "*****"
click at [337, 268] on button "Submit" at bounding box center [340, 272] width 70 height 26
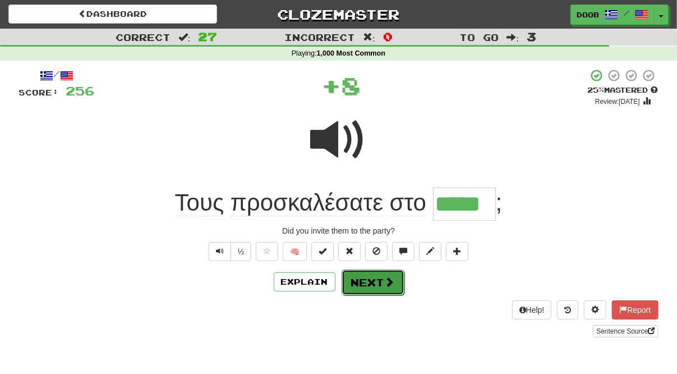
click at [369, 287] on button "Next" at bounding box center [373, 282] width 63 height 26
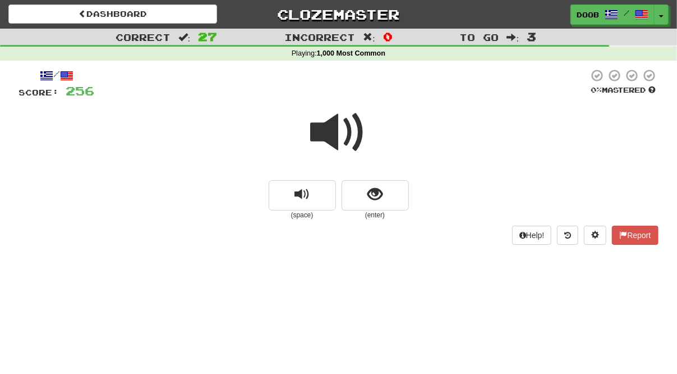
click at [327, 126] on span at bounding box center [339, 132] width 56 height 56
click at [375, 188] on span "show sentence" at bounding box center [374, 194] width 15 height 15
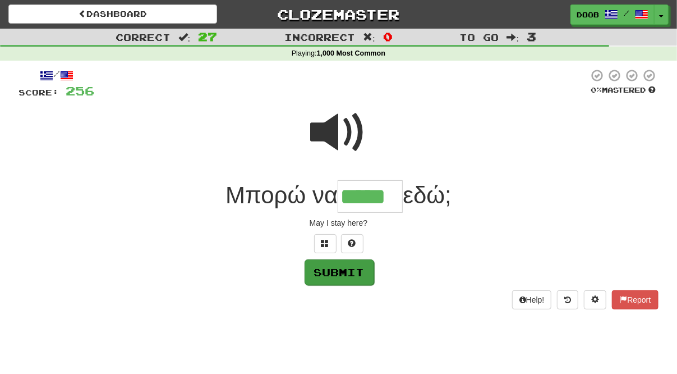
type input "*****"
click at [335, 271] on button "Submit" at bounding box center [340, 272] width 70 height 26
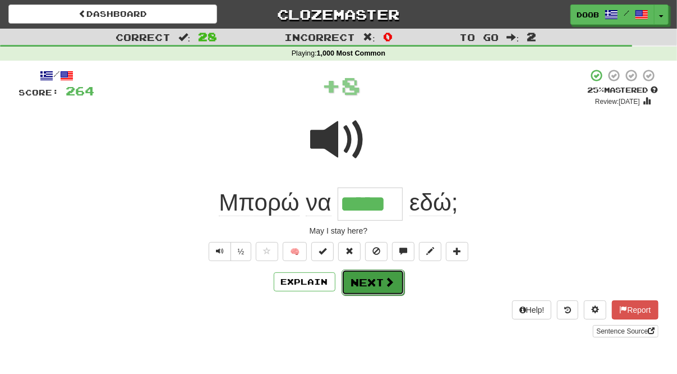
click at [366, 280] on button "Next" at bounding box center [373, 282] width 63 height 26
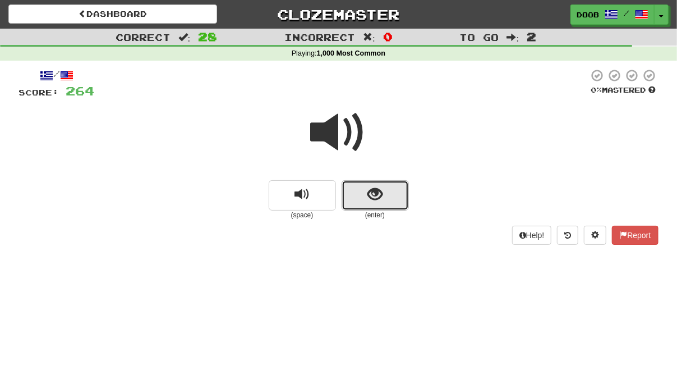
click at [377, 197] on span "show sentence" at bounding box center [374, 194] width 15 height 15
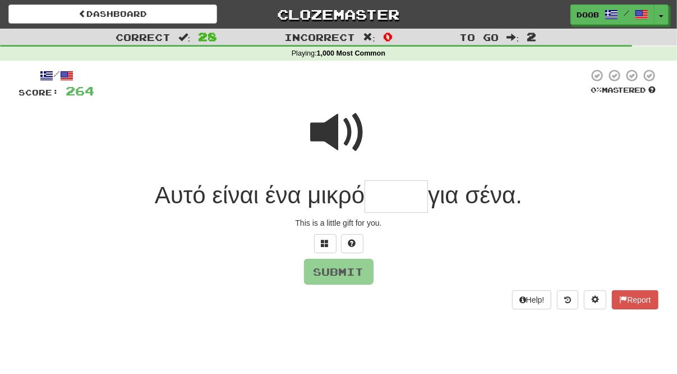
type input "*"
type input "****"
click at [345, 265] on button "Submit" at bounding box center [340, 272] width 70 height 26
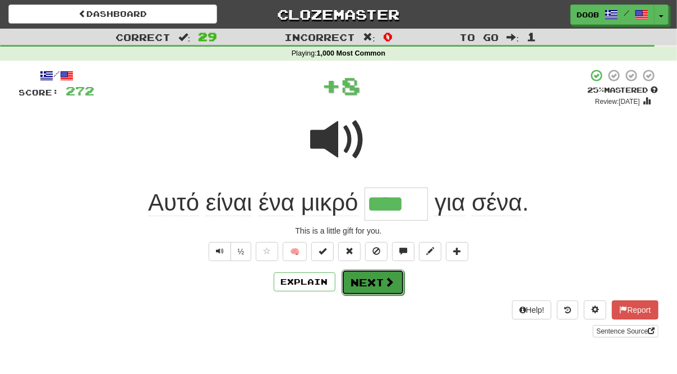
click at [364, 278] on button "Next" at bounding box center [373, 282] width 63 height 26
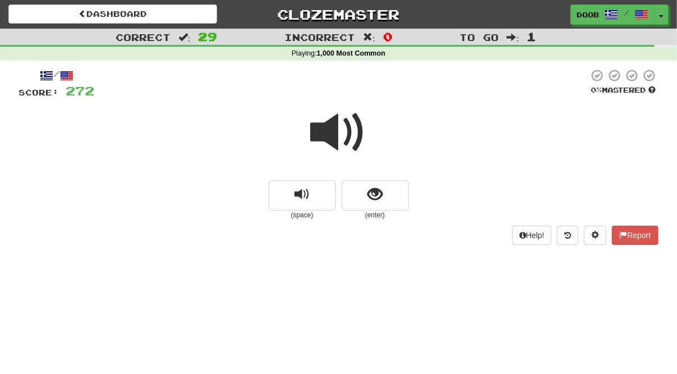
click at [323, 136] on span at bounding box center [339, 132] width 56 height 56
click at [381, 199] on span "show sentence" at bounding box center [374, 194] width 15 height 15
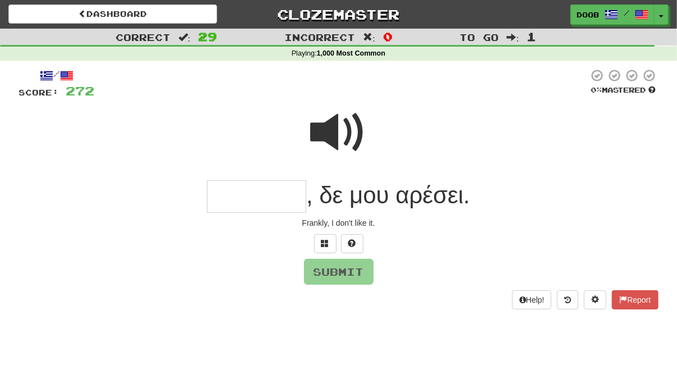
type input "*"
click at [329, 133] on span at bounding box center [339, 132] width 56 height 56
click at [230, 202] on input "*" at bounding box center [256, 196] width 99 height 33
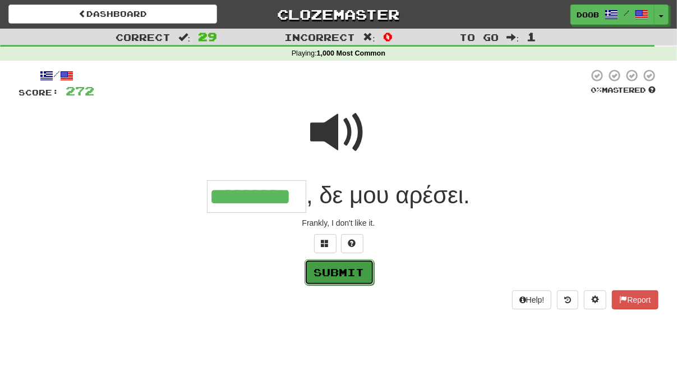
click at [339, 273] on button "Submit" at bounding box center [340, 272] width 70 height 26
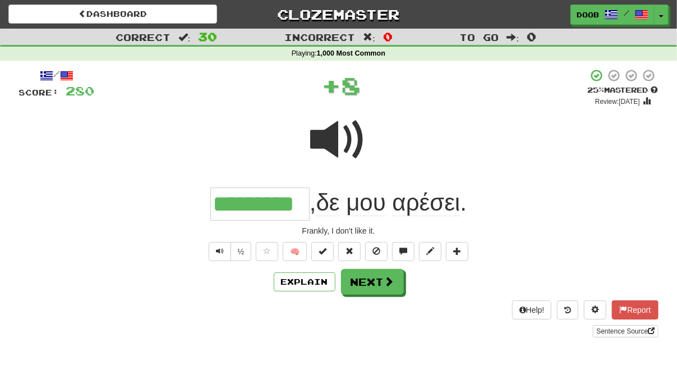
type input "*********"
click at [371, 271] on button "Next" at bounding box center [373, 282] width 63 height 26
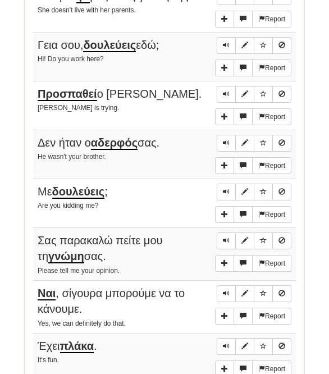
scroll to position [1157, 0]
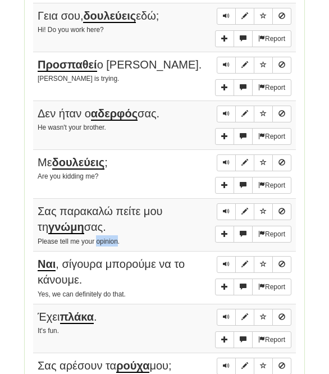
drag, startPoint x: 96, startPoint y: 224, endPoint x: 116, endPoint y: 223, distance: 20.2
click at [116, 237] on small "Please tell me your opinion." at bounding box center [79, 241] width 82 height 8
copy small "opinion"
drag, startPoint x: 38, startPoint y: 211, endPoint x: 72, endPoint y: 206, distance: 34.0
click at [72, 220] on u "γνώμη" at bounding box center [66, 226] width 36 height 13
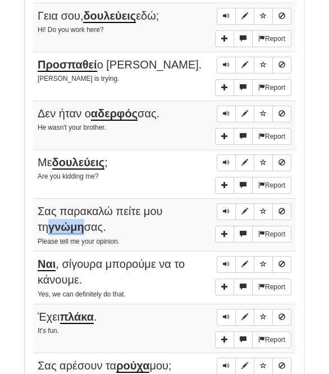
copy u "γνώμη"
drag, startPoint x: 48, startPoint y: 311, endPoint x: 57, endPoint y: 311, distance: 9.0
click at [57, 326] on small "It's fun." at bounding box center [48, 330] width 21 height 8
copy small "fun"
click at [148, 331] on td "Report Έχει πλάκα . It's fun." at bounding box center [164, 327] width 263 height 49
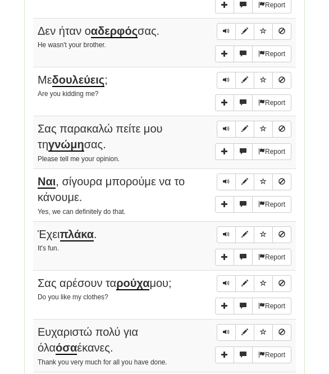
scroll to position [1245, 0]
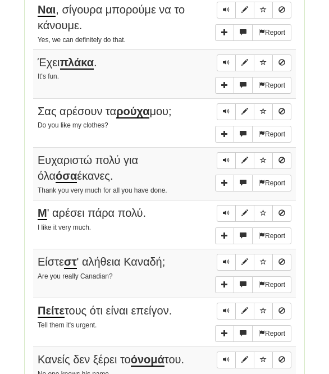
scroll to position [1420, 0]
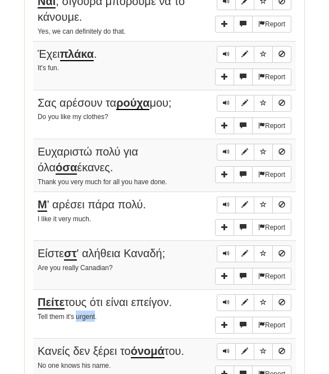
drag, startPoint x: 77, startPoint y: 294, endPoint x: 95, endPoint y: 291, distance: 18.2
click at [95, 312] on small "Tell them it's urgent." at bounding box center [67, 316] width 59 height 8
copy small "urgent"
drag, startPoint x: 135, startPoint y: 281, endPoint x: 170, endPoint y: 279, distance: 34.8
click at [170, 296] on span "Πείτε τους ότι είναι επείγον." at bounding box center [105, 302] width 134 height 13
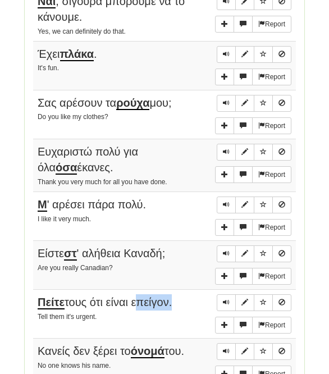
copy span "επείγον"
click at [70, 361] on small "No one knows his name." at bounding box center [74, 365] width 73 height 8
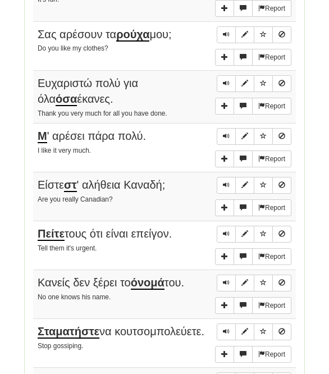
scroll to position [1536, 0]
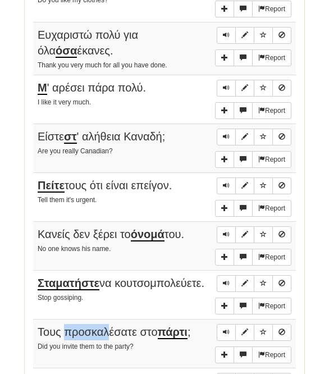
drag, startPoint x: 66, startPoint y: 305, endPoint x: 111, endPoint y: 305, distance: 44.9
click at [111, 325] on span "Τους προσκαλέσατε στο [GEOGRAPHIC_DATA] ;" at bounding box center [114, 331] width 153 height 13
click at [56, 373] on span "Μπορώ να μείνω εδώ;" at bounding box center [92, 380] width 108 height 13
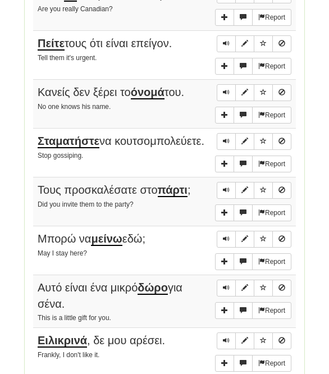
scroll to position [1682, 0]
